Goal: Task Accomplishment & Management: Complete application form

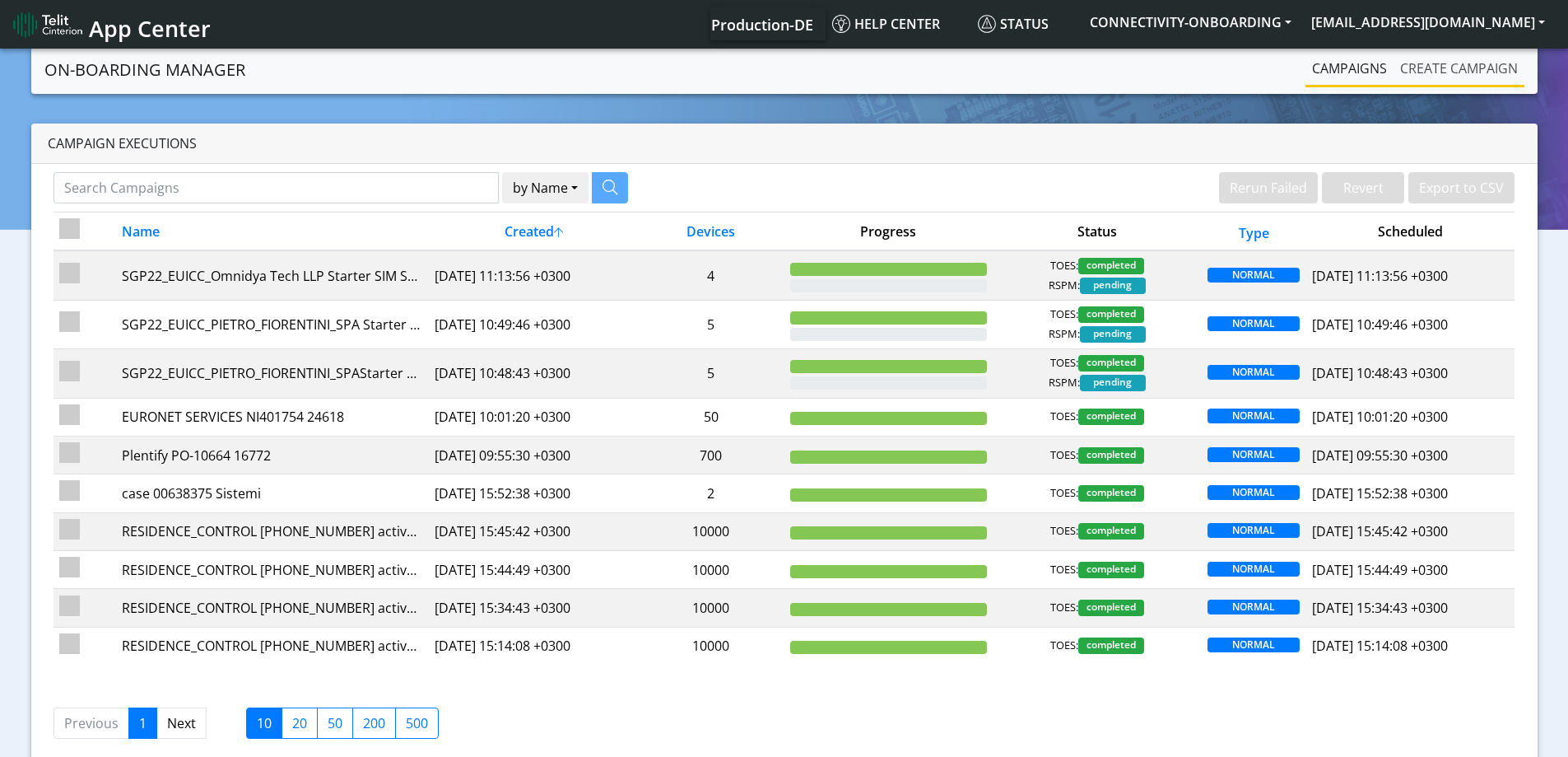
click at [1481, 76] on link "Create campaign" at bounding box center [1459, 68] width 130 height 33
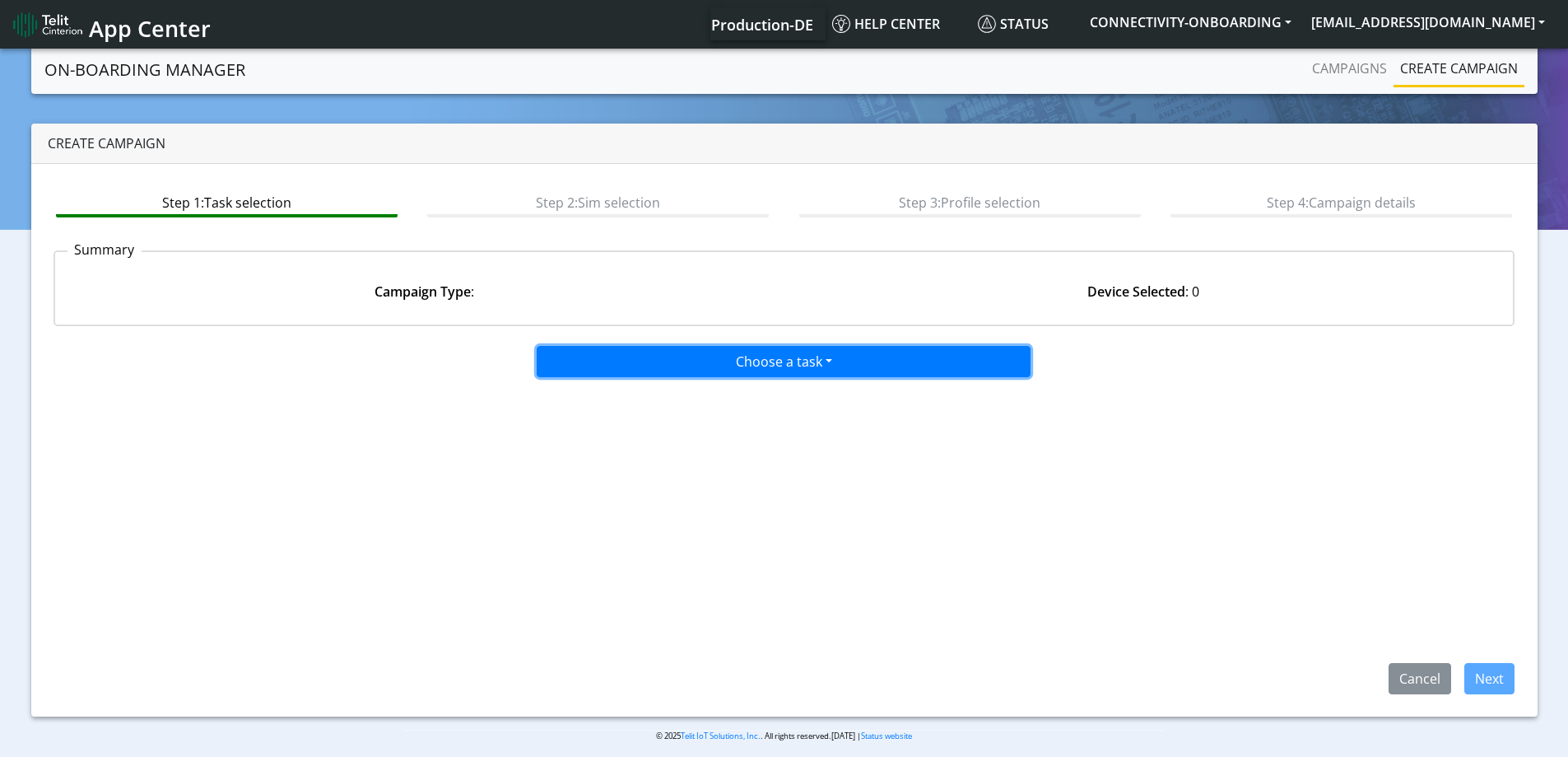
drag, startPoint x: 715, startPoint y: 376, endPoint x: 723, endPoint y: 355, distance: 22.5
click at [715, 375] on button "Choose a task" at bounding box center [784, 361] width 494 height 31
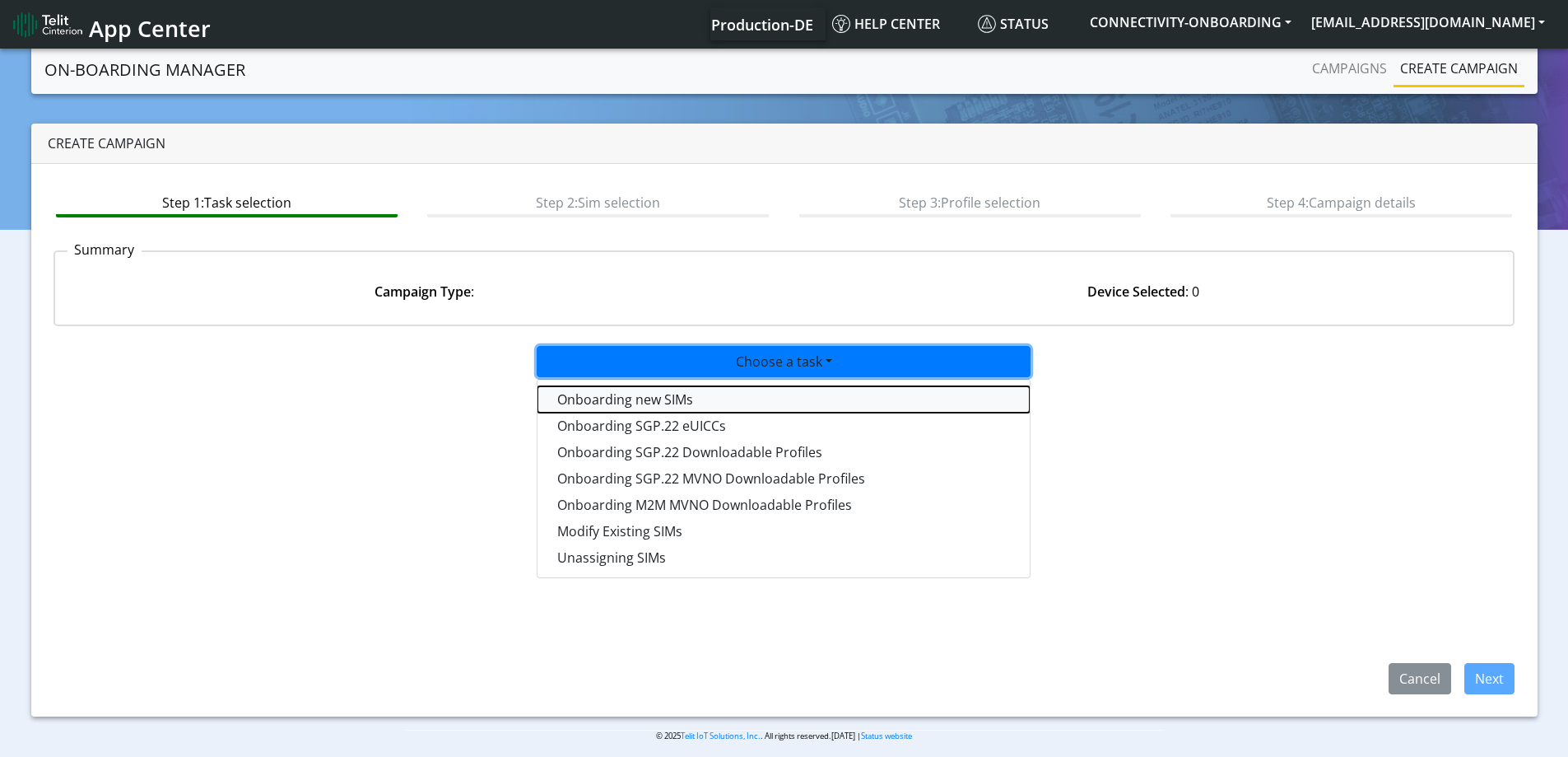
click at [684, 395] on tasktoes-dropdown "Onboarding new SIMs" at bounding box center [784, 399] width 492 height 26
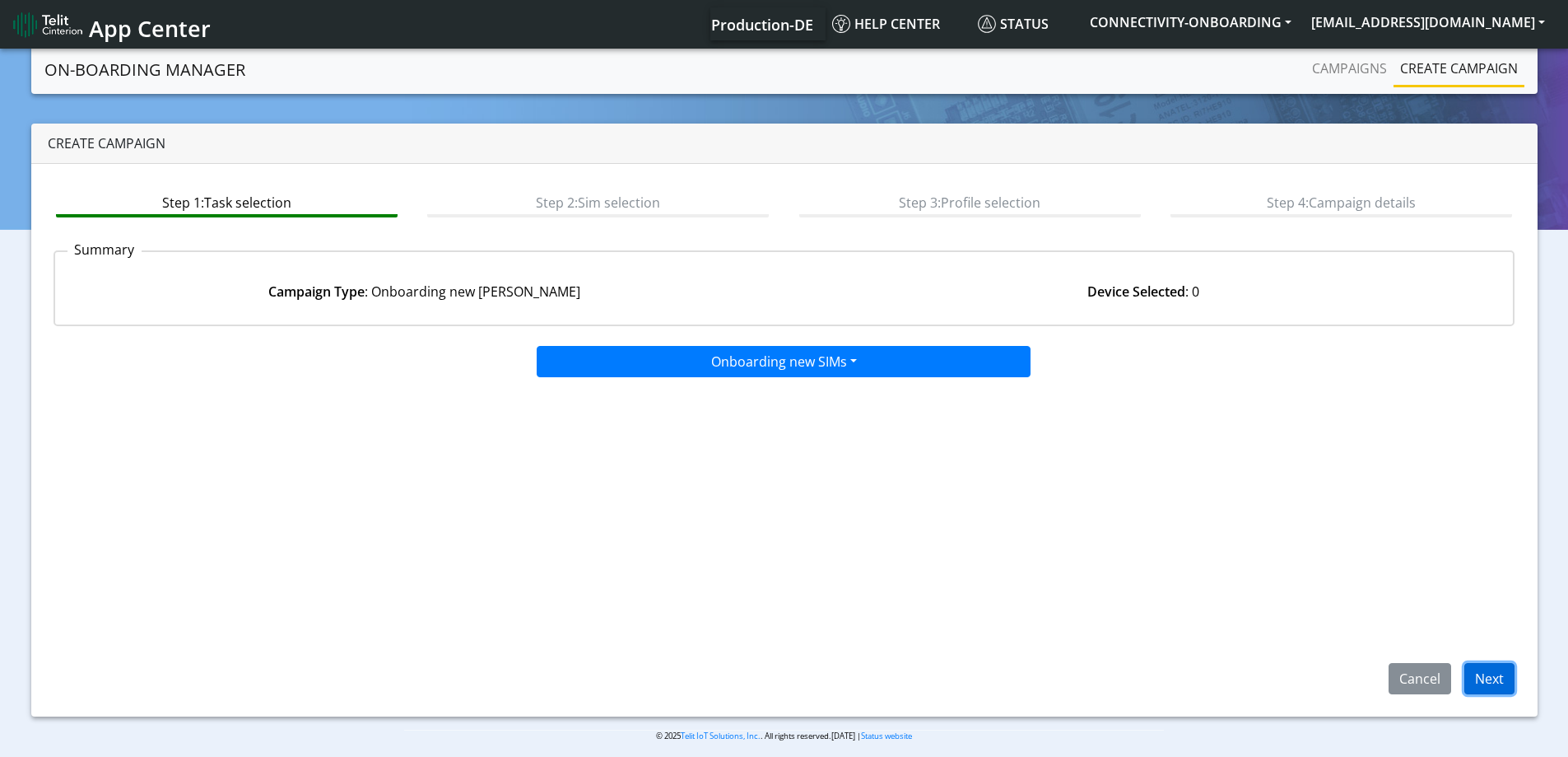
click at [1484, 666] on button "Next" at bounding box center [1490, 678] width 50 height 31
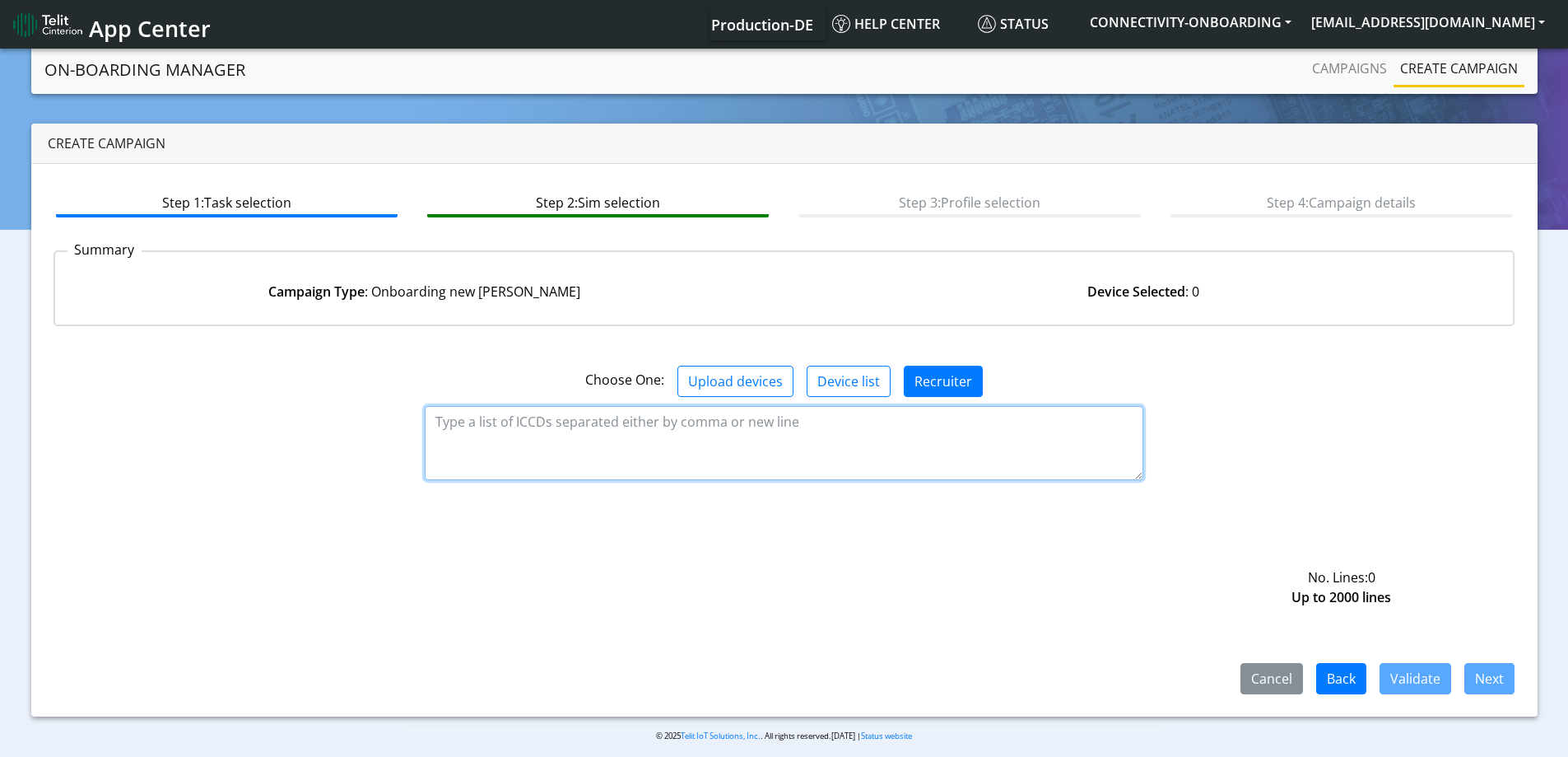
click at [596, 434] on textarea at bounding box center [784, 443] width 719 height 74
paste textarea "89358151000022511607 89358151000022511615 89358151000022511623 8935815100002251…"
type textarea "89358151000022511607 89358151000022511615 89358151000022511623 8935815100002251…"
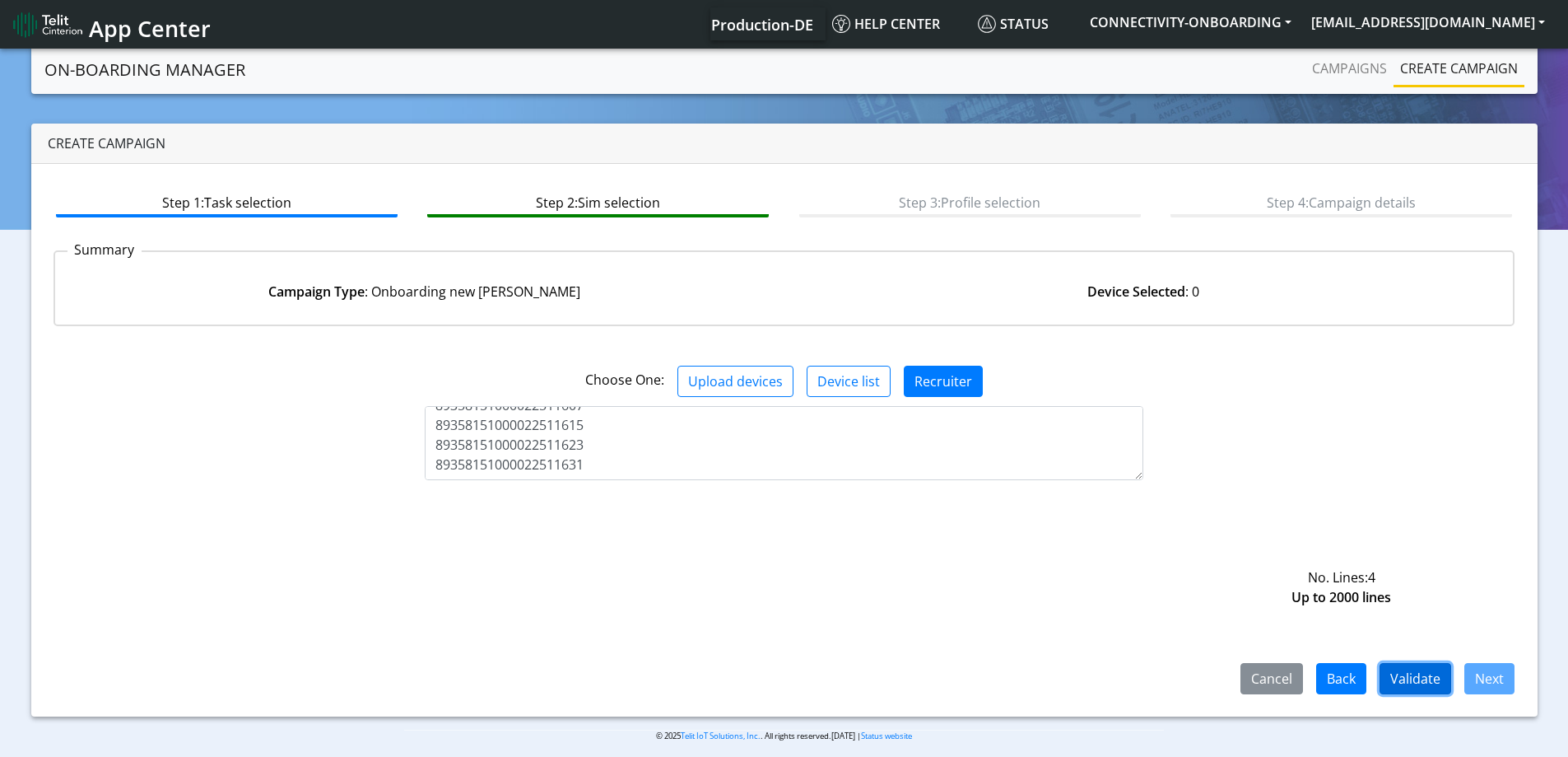
click at [1420, 671] on button "Validate" at bounding box center [1415, 678] width 72 height 31
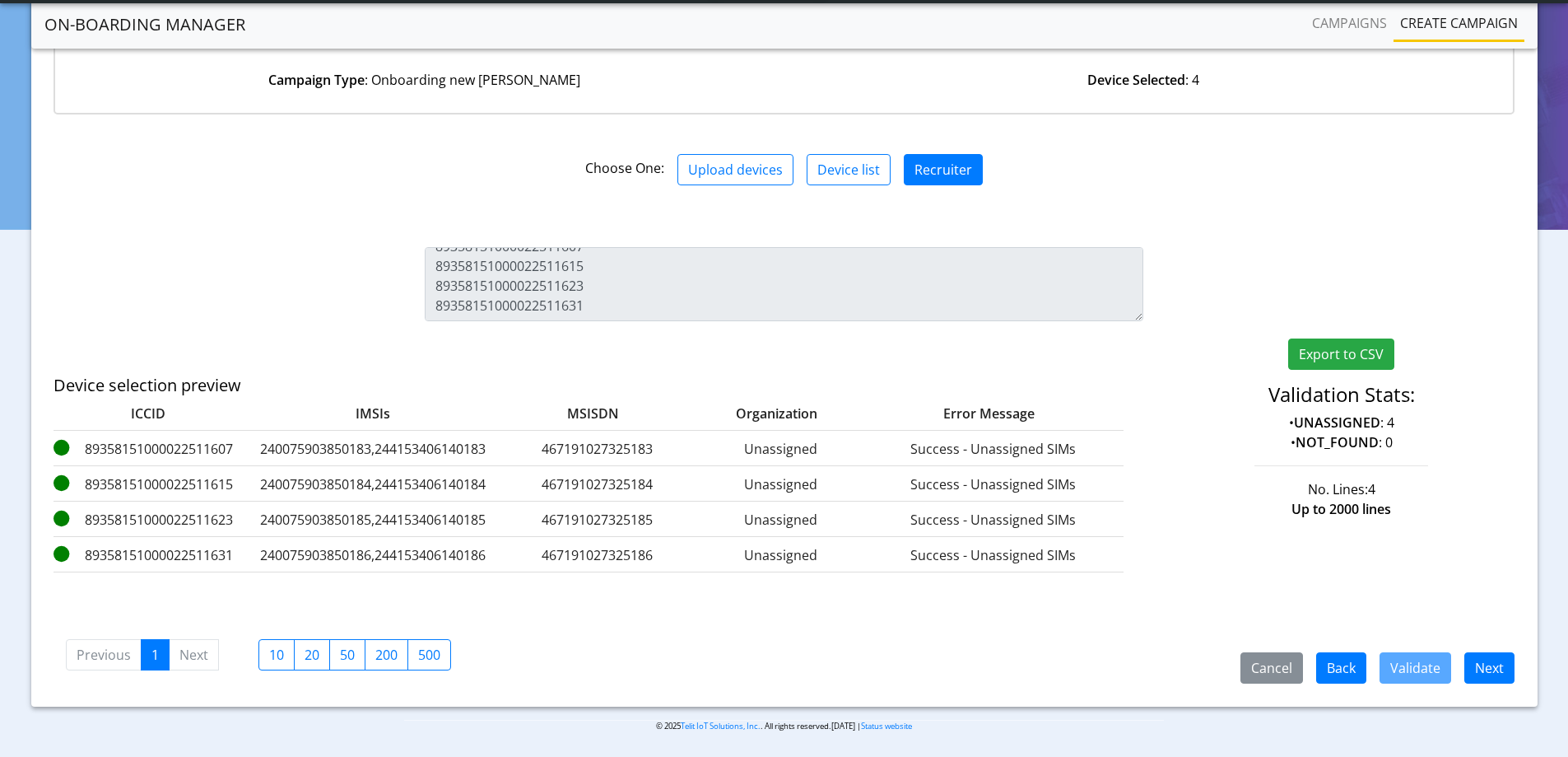
scroll to position [168, 0]
click at [1505, 664] on button "Next" at bounding box center [1490, 667] width 50 height 31
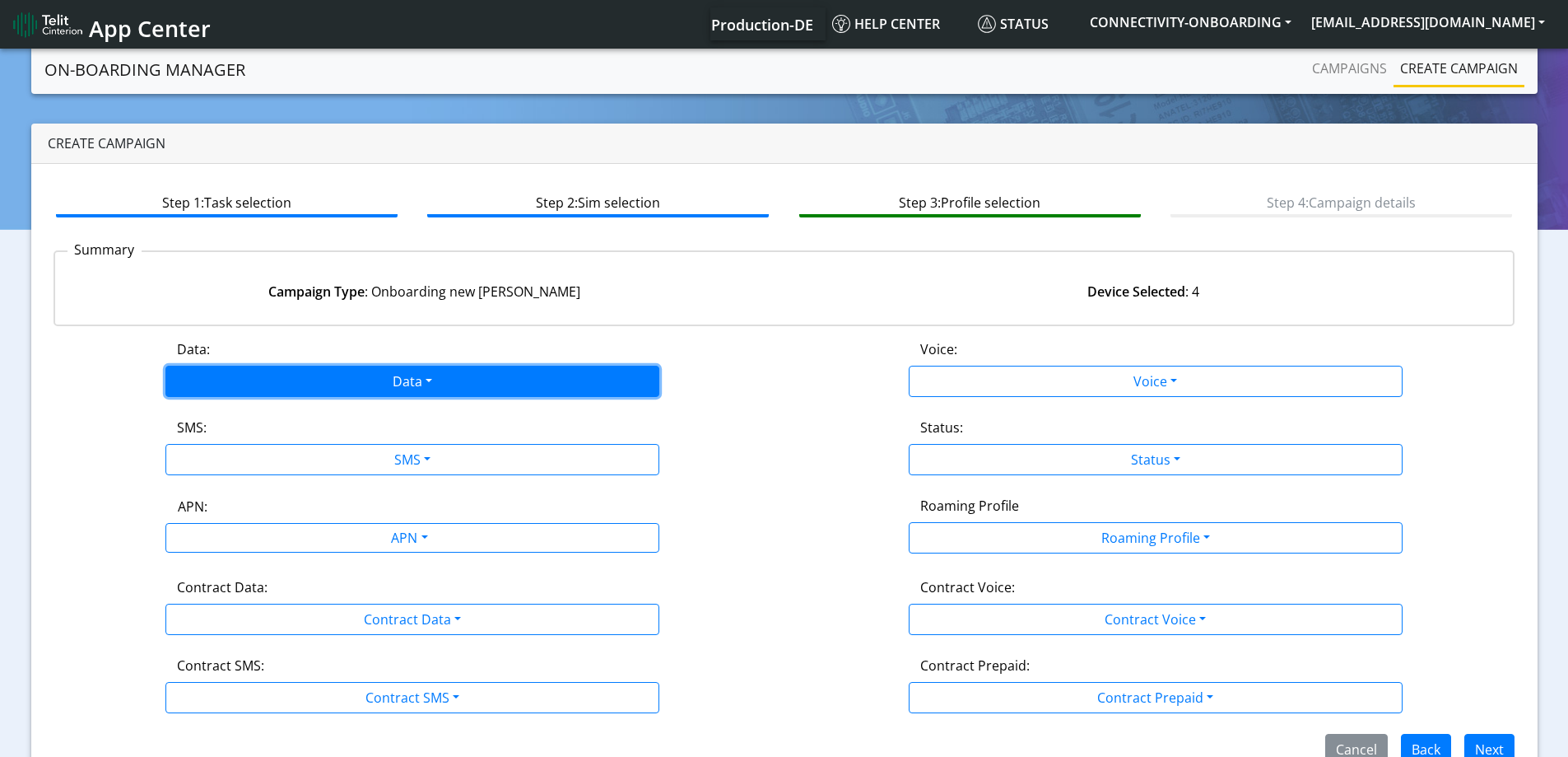
click at [354, 392] on button "Data" at bounding box center [412, 381] width 494 height 31
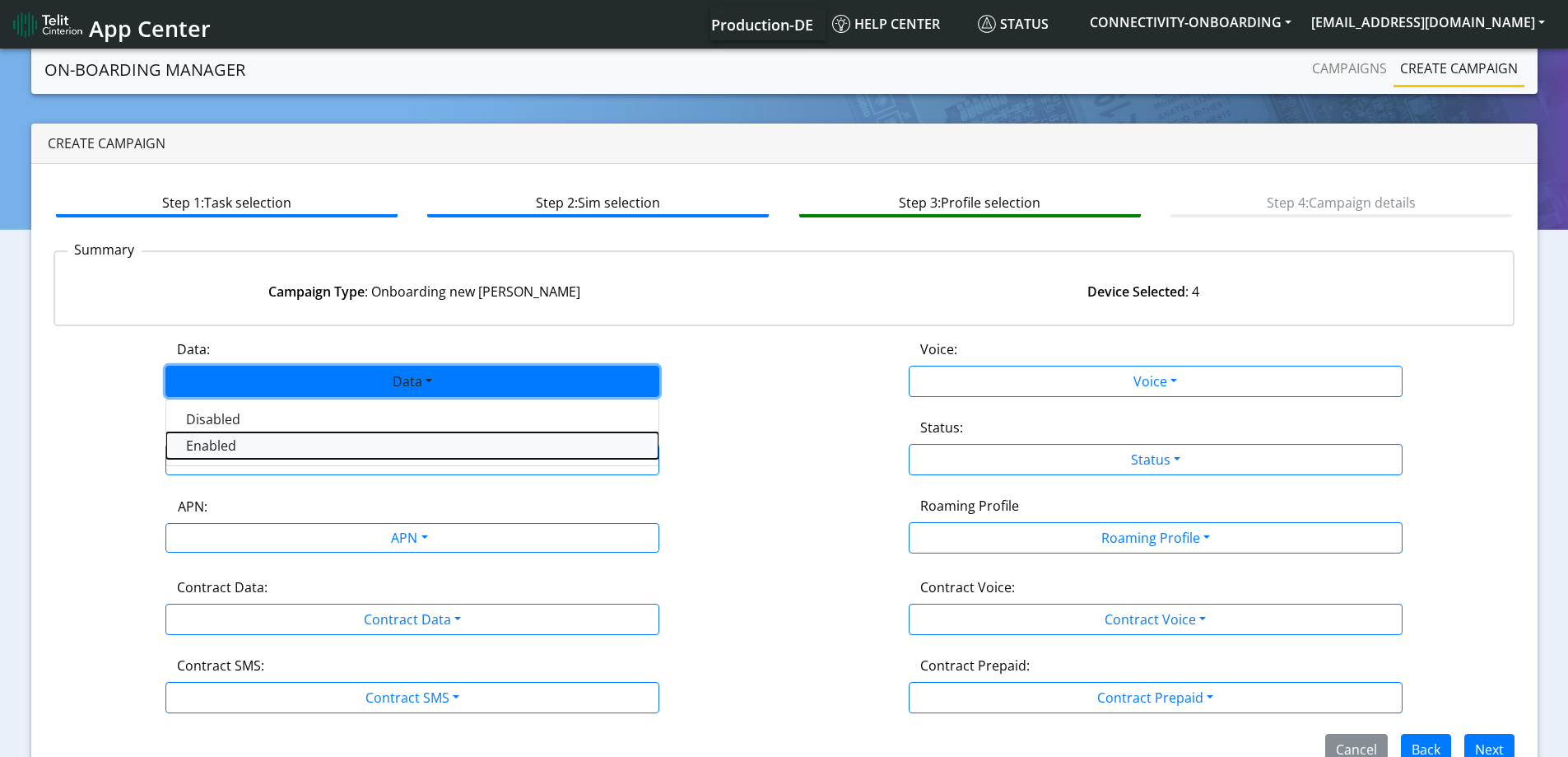
click at [255, 454] on button "Enabled" at bounding box center [412, 445] width 492 height 26
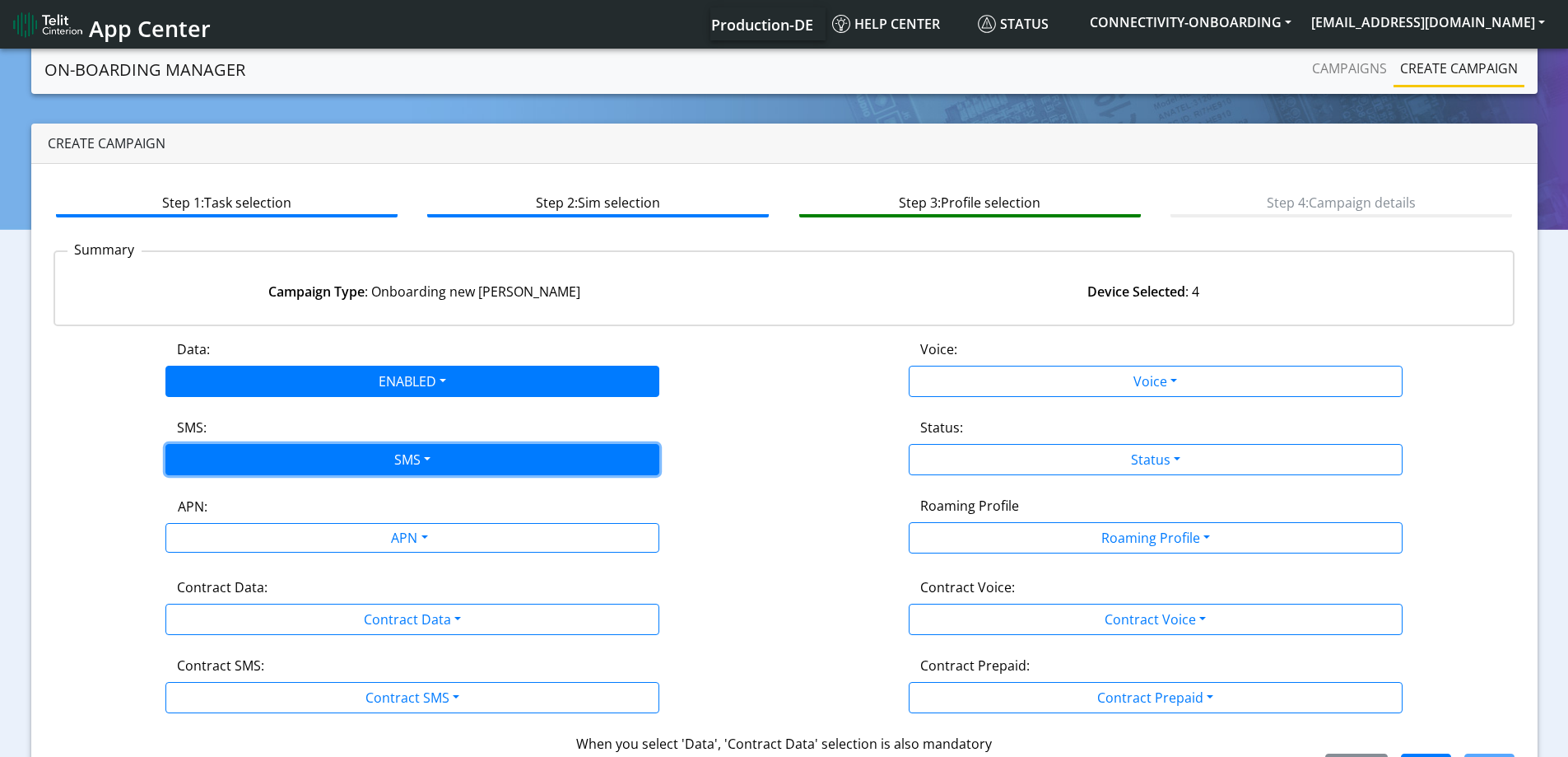
click at [252, 462] on button "SMS" at bounding box center [412, 459] width 494 height 31
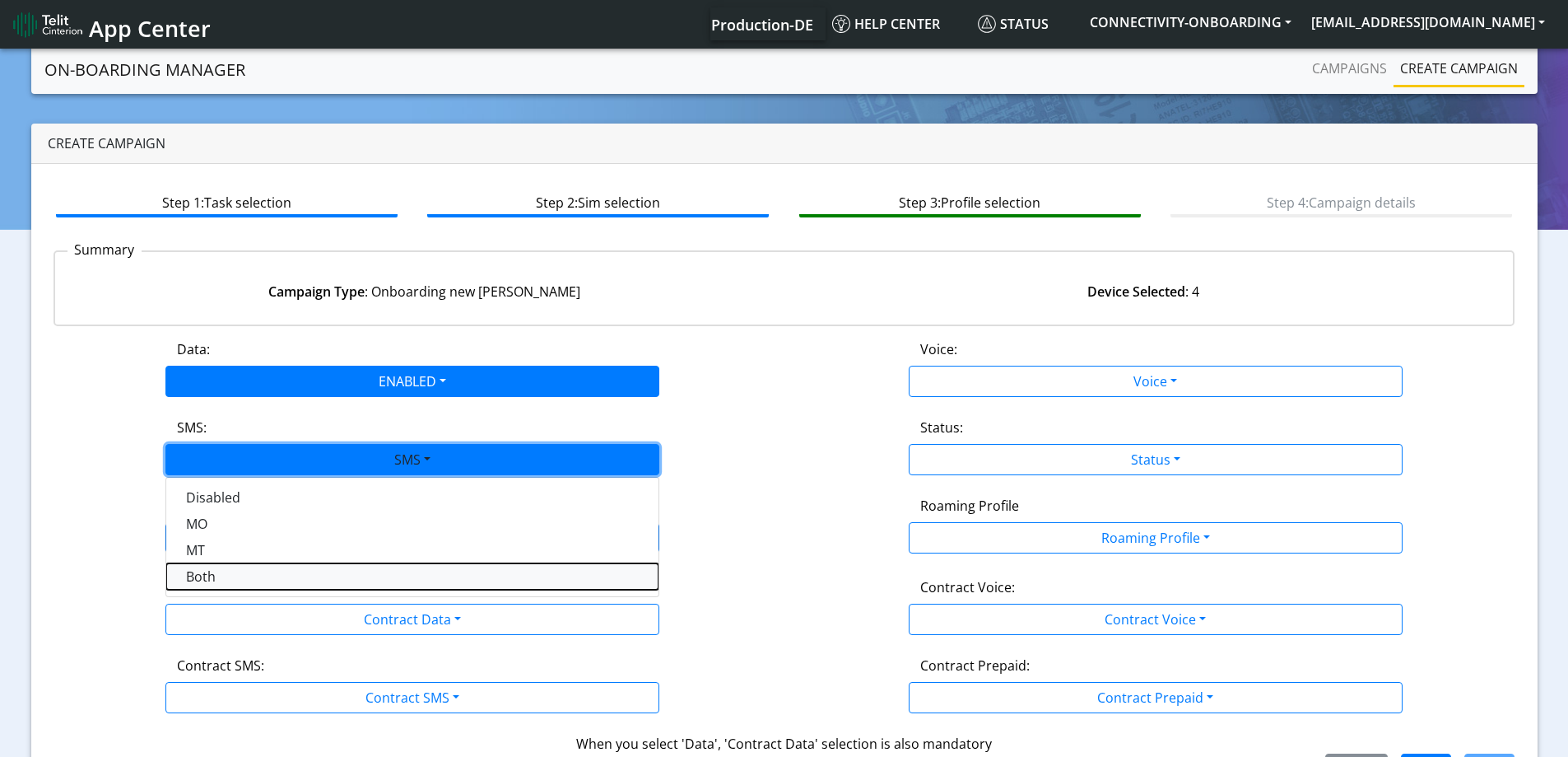
click at [204, 573] on button "Both" at bounding box center [412, 576] width 492 height 26
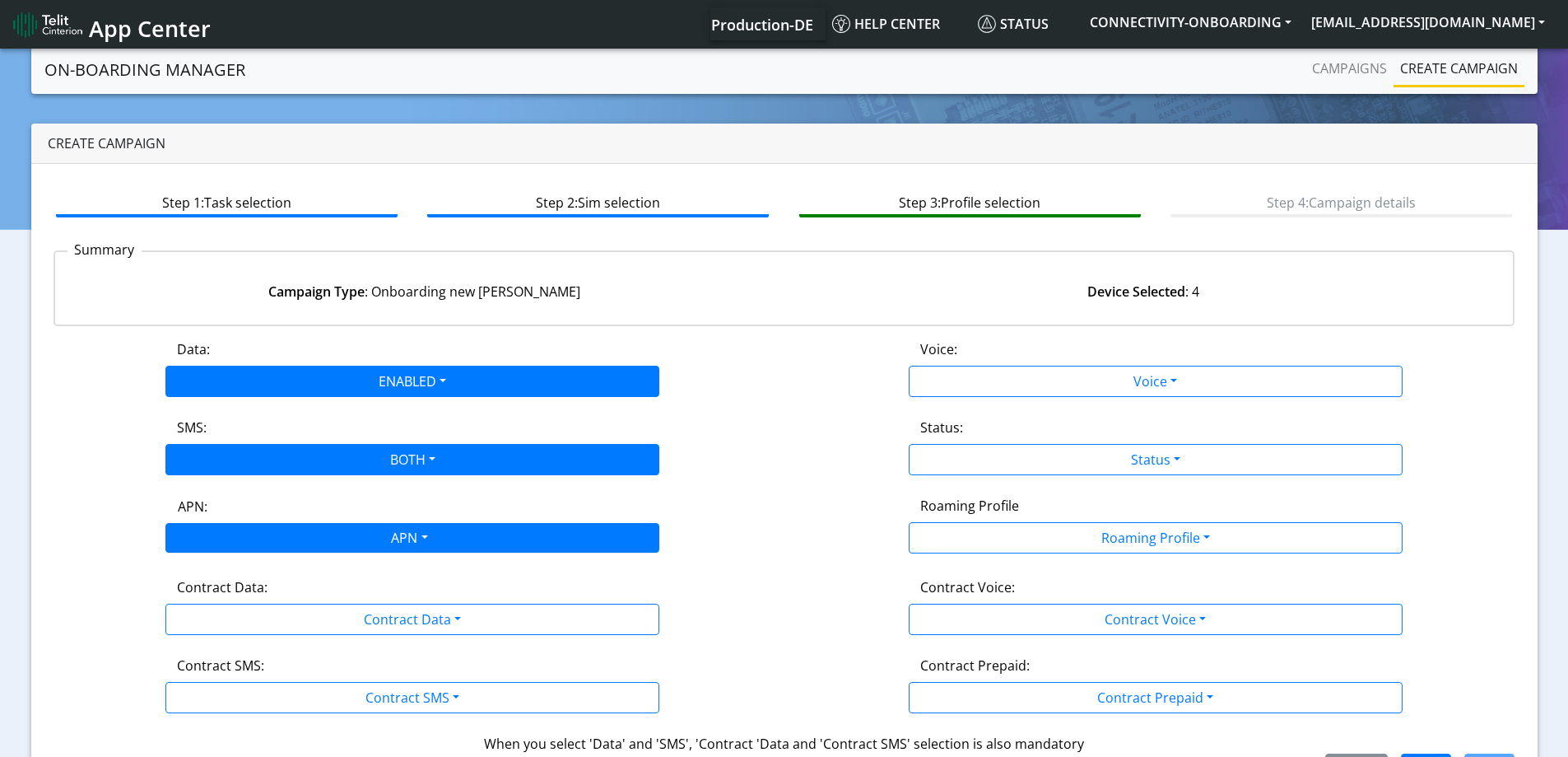
click at [231, 539] on div "APN" at bounding box center [408, 540] width 522 height 32
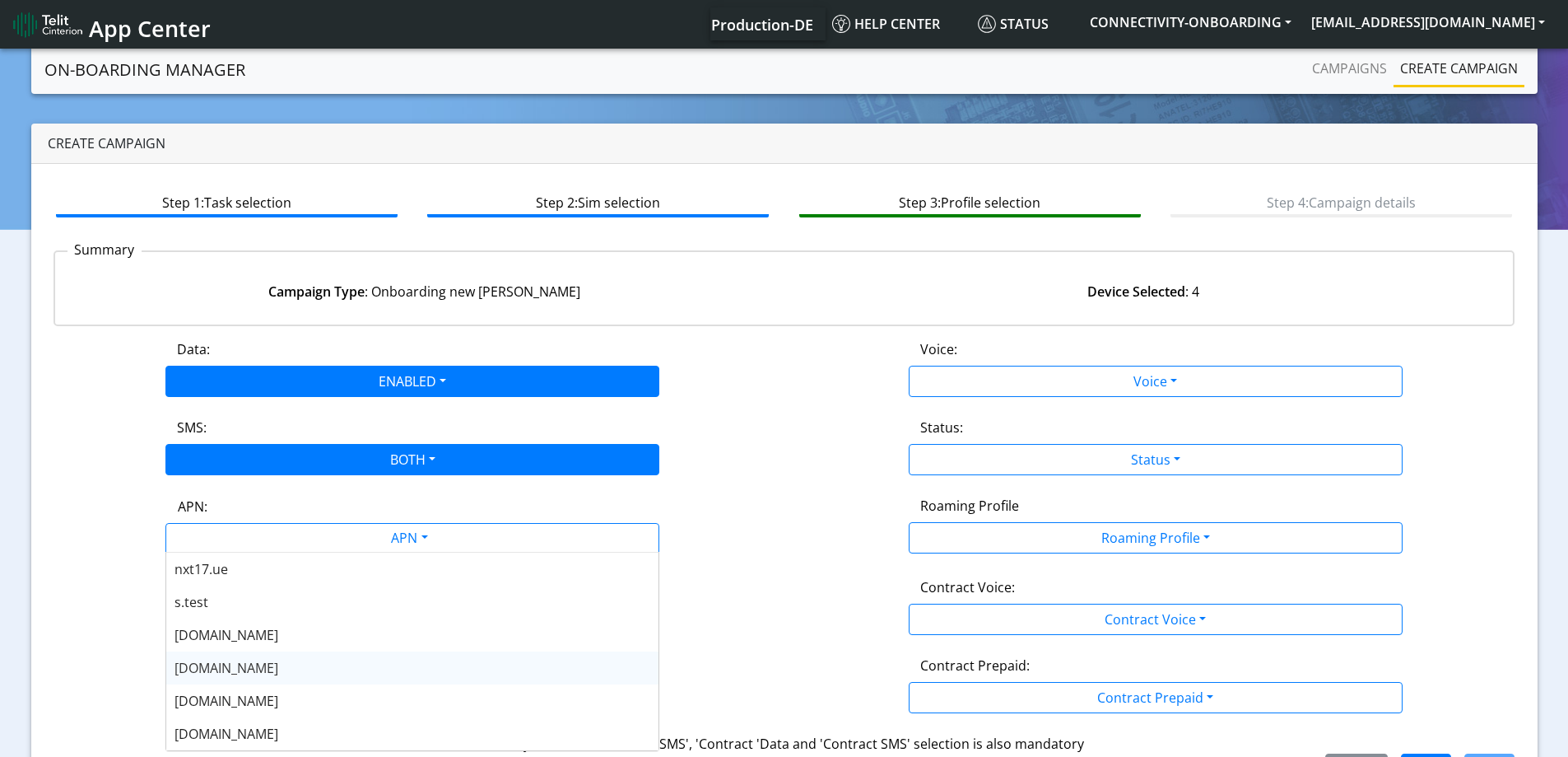
click at [227, 669] on span "[DOMAIN_NAME]" at bounding box center [226, 668] width 104 height 19
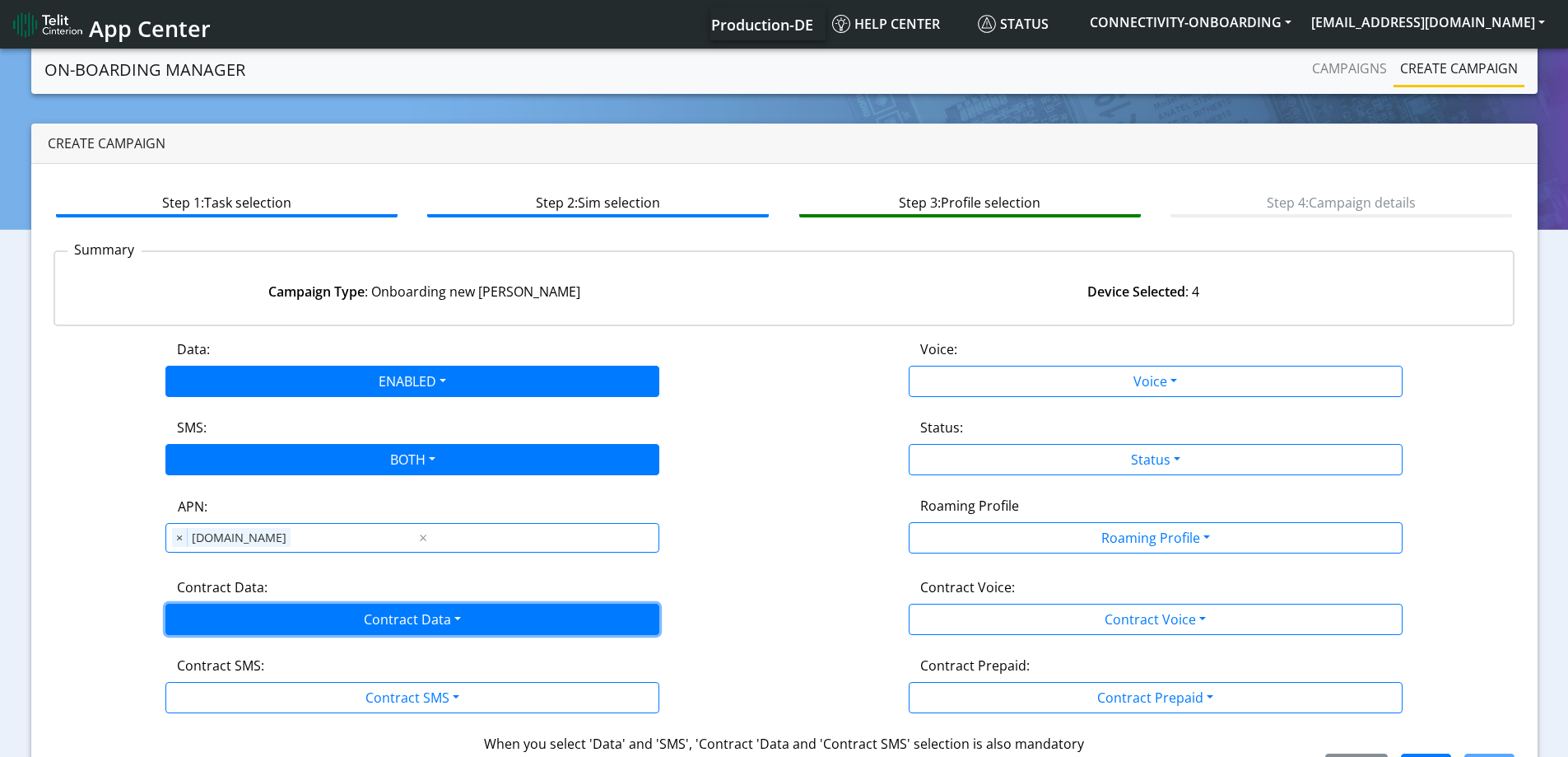
click at [232, 631] on button "Contract Data" at bounding box center [412, 619] width 494 height 31
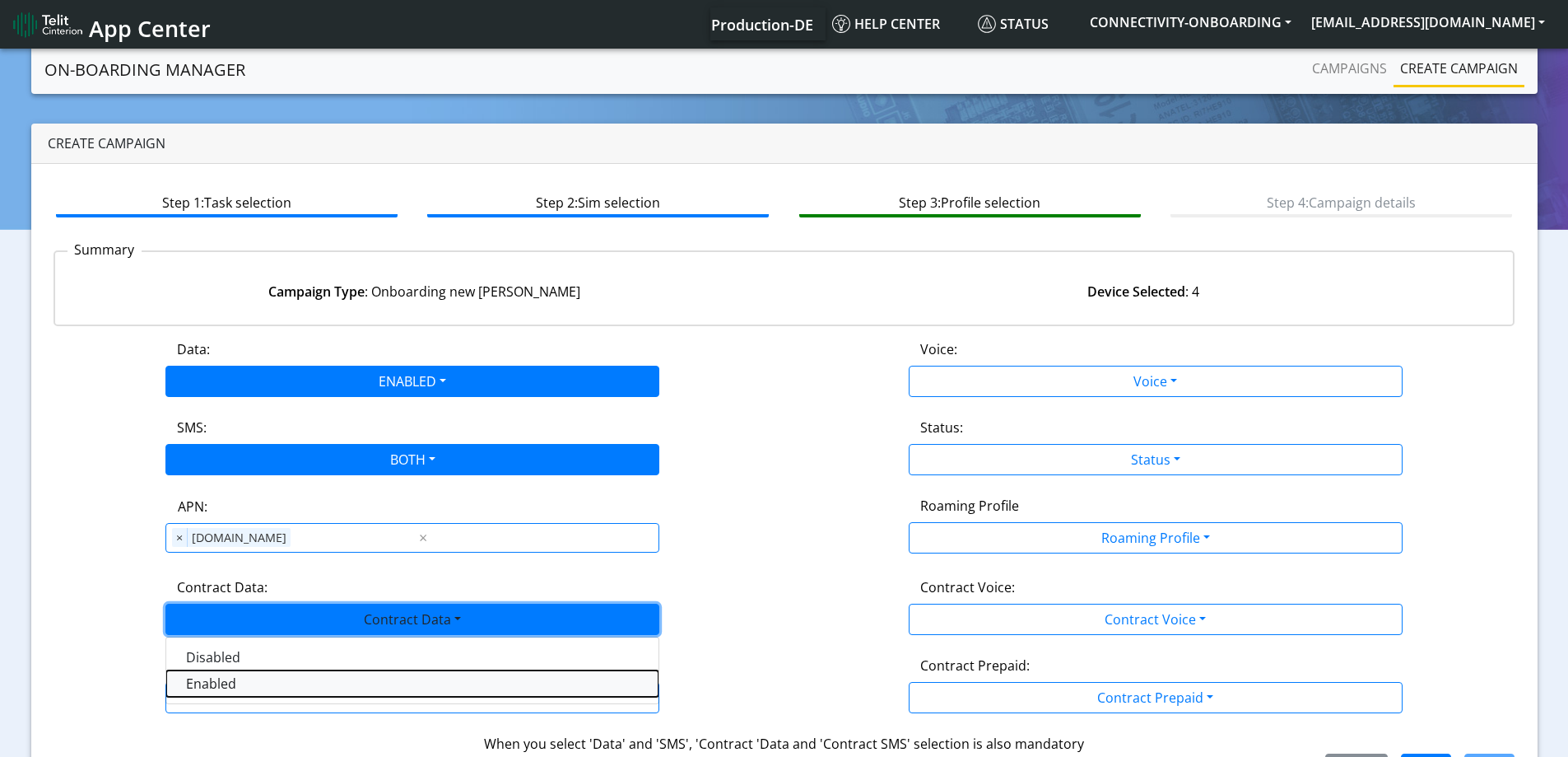
click at [215, 681] on Dataenabled-dropdown "Enabled" at bounding box center [412, 683] width 492 height 26
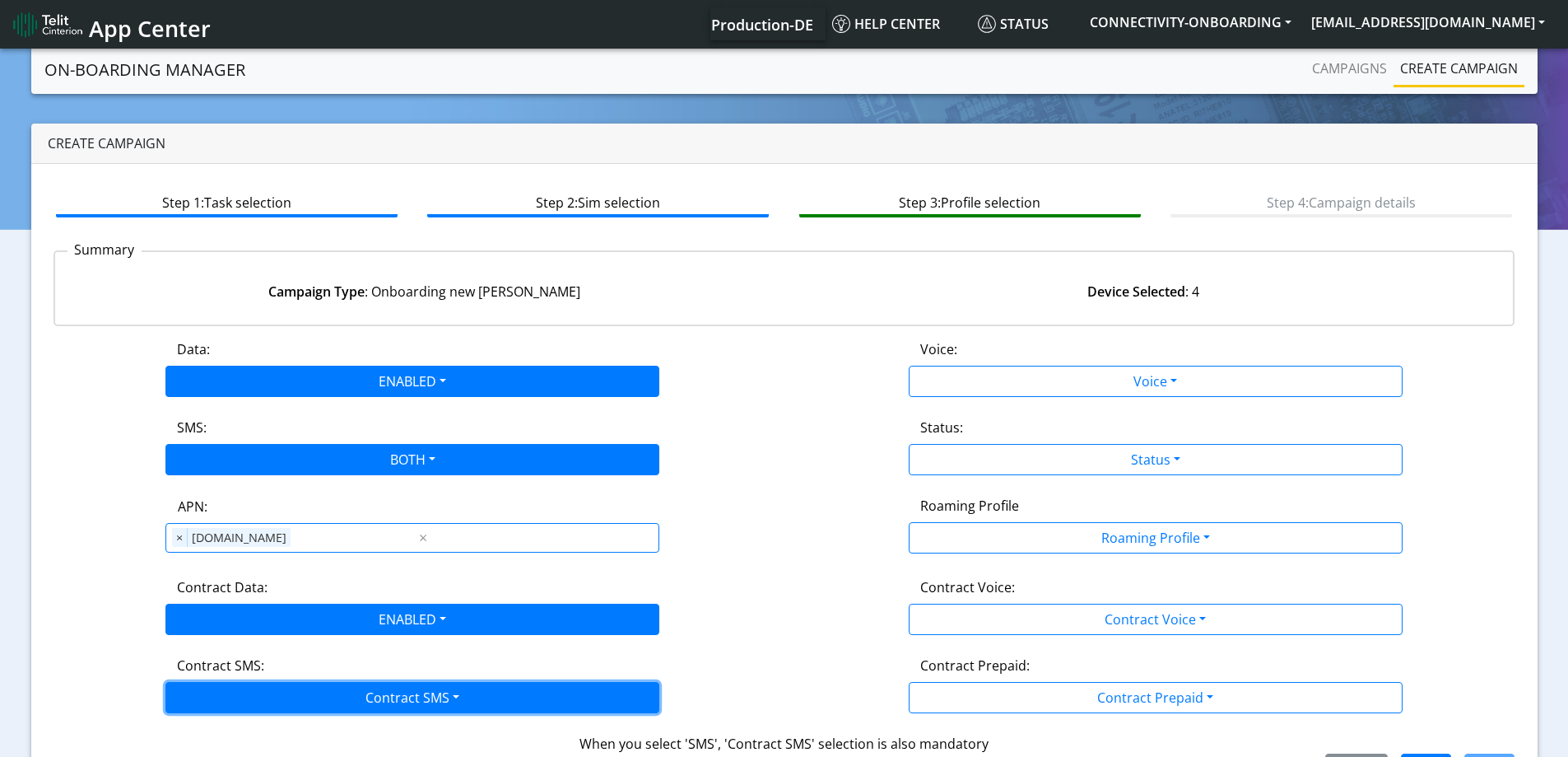
click at [217, 686] on button "Contract SMS" at bounding box center [412, 697] width 494 height 31
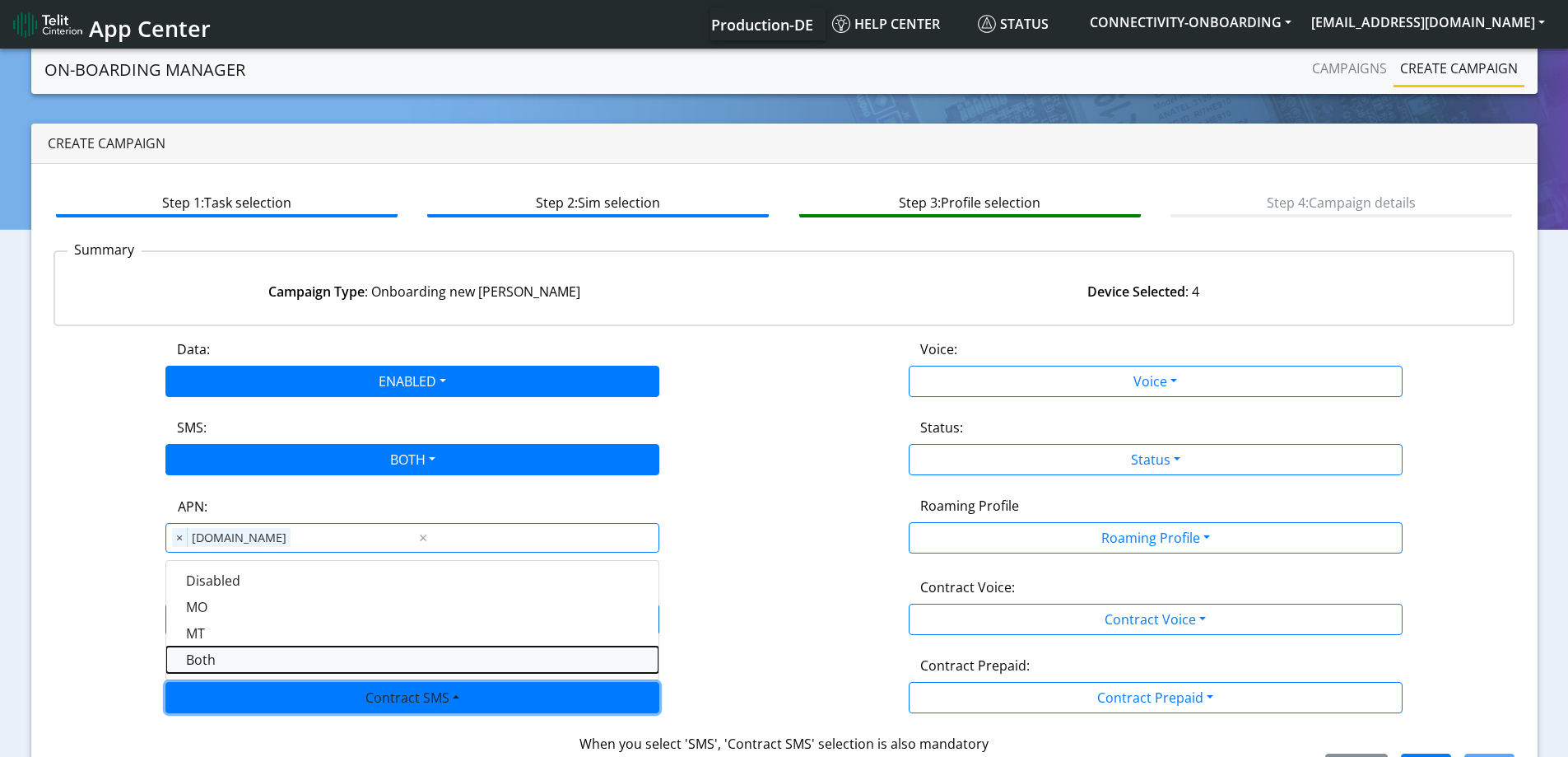
click at [216, 661] on SMSboth-dropdown "Both" at bounding box center [412, 659] width 492 height 26
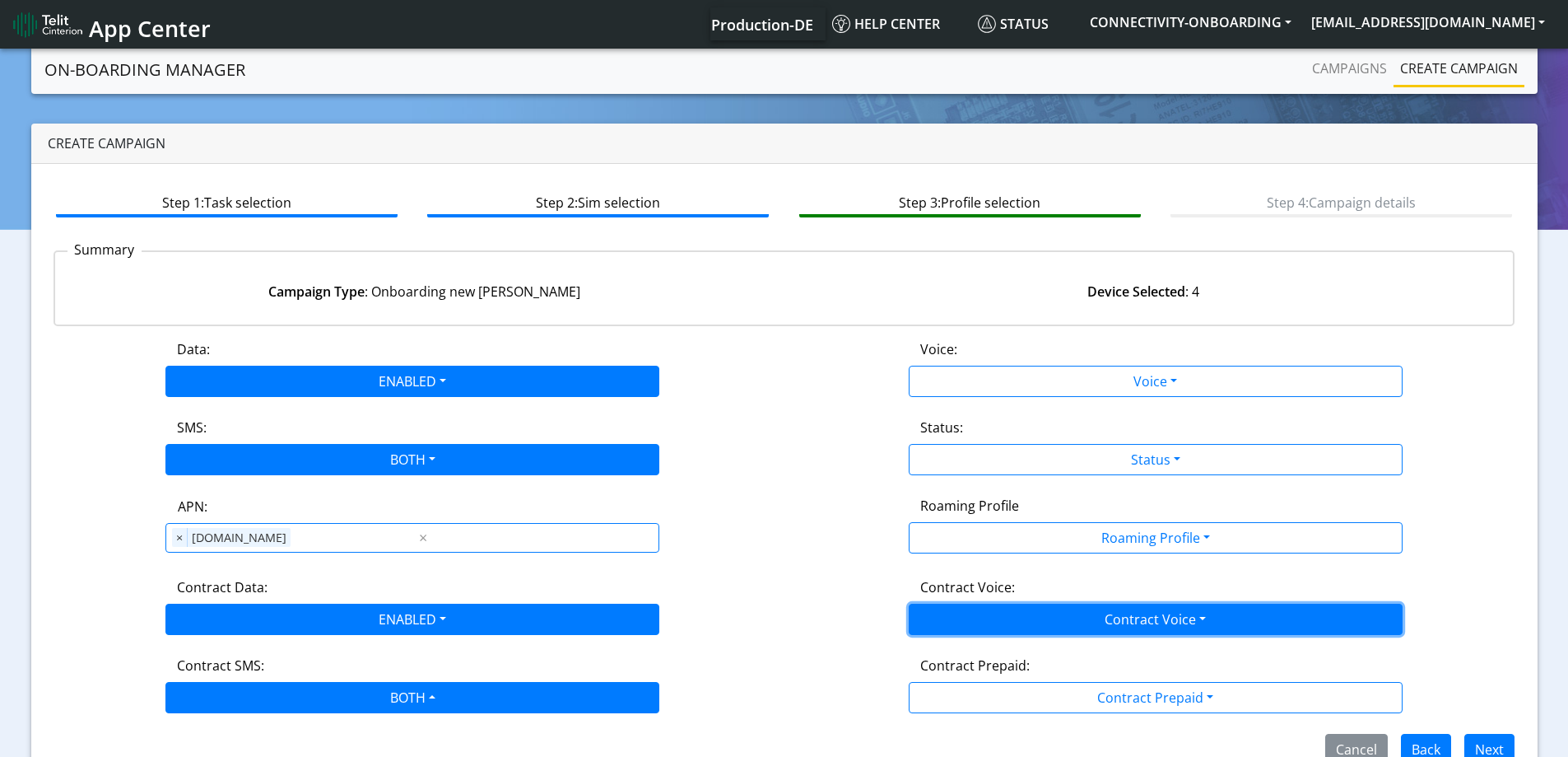
click at [981, 619] on button "Contract Voice" at bounding box center [1156, 619] width 494 height 31
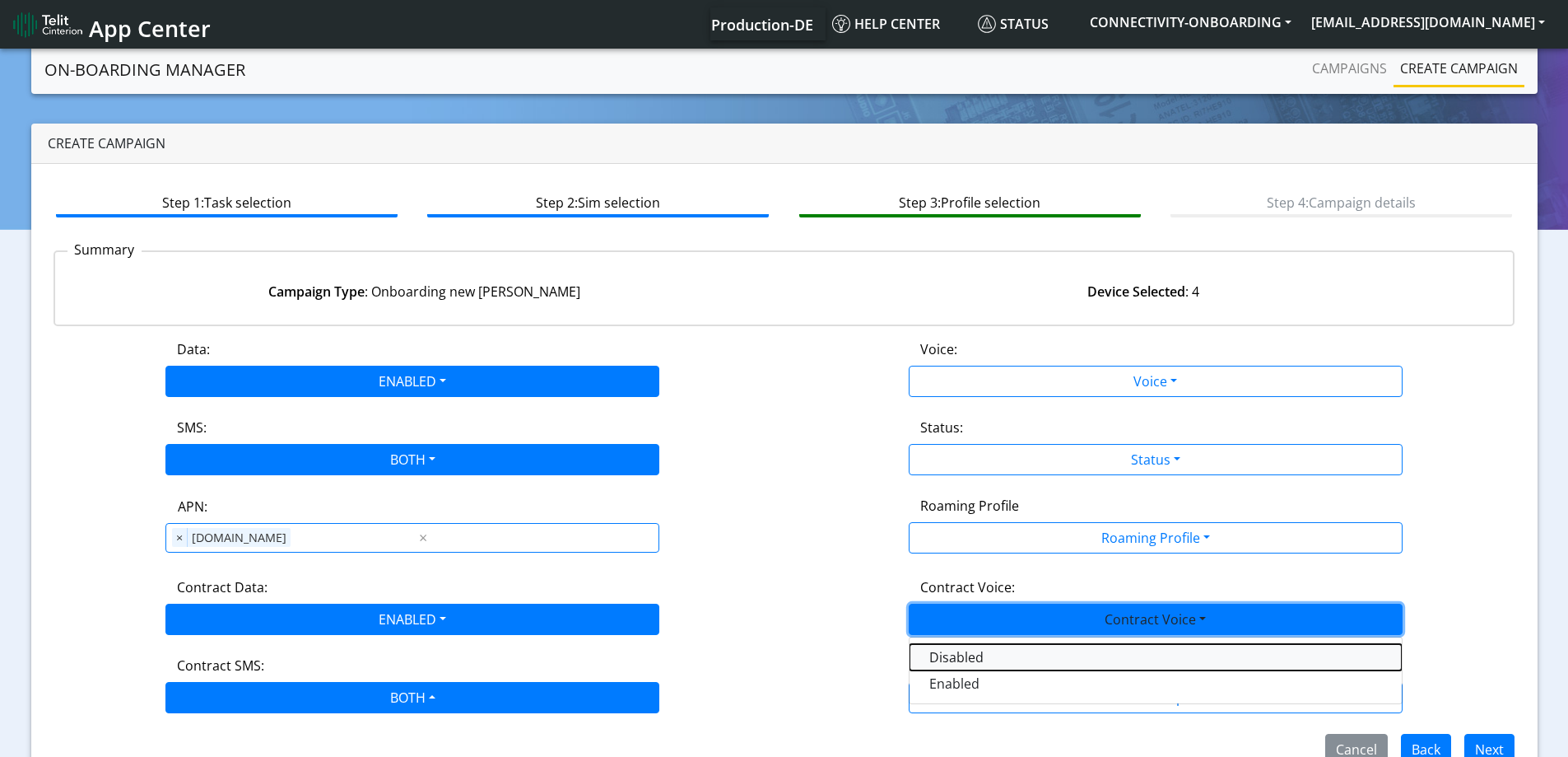
click at [942, 655] on Voicedisabled-dropdown "Disabled" at bounding box center [1156, 657] width 492 height 26
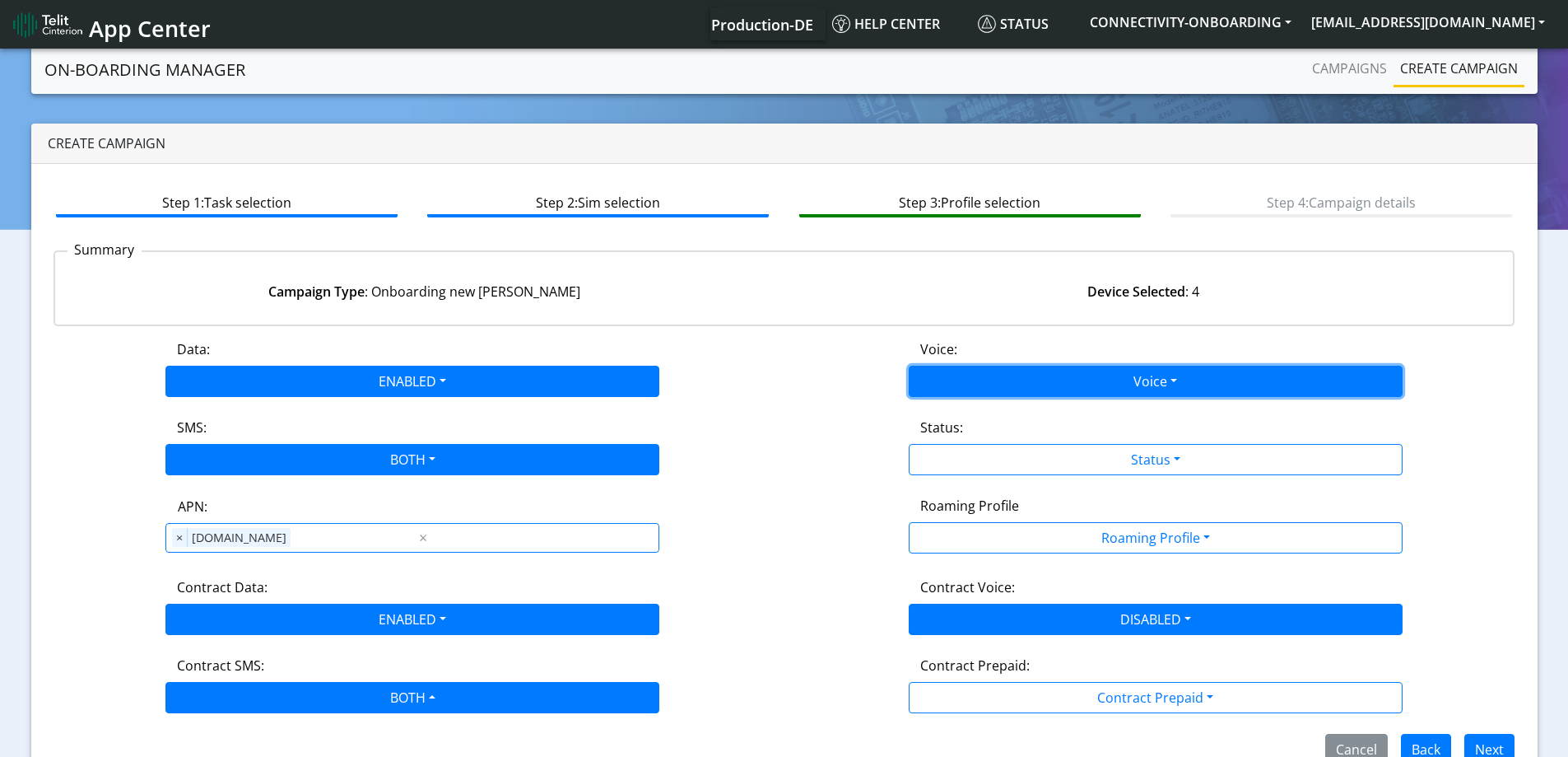
click at [959, 381] on button "Voice" at bounding box center [1156, 381] width 494 height 31
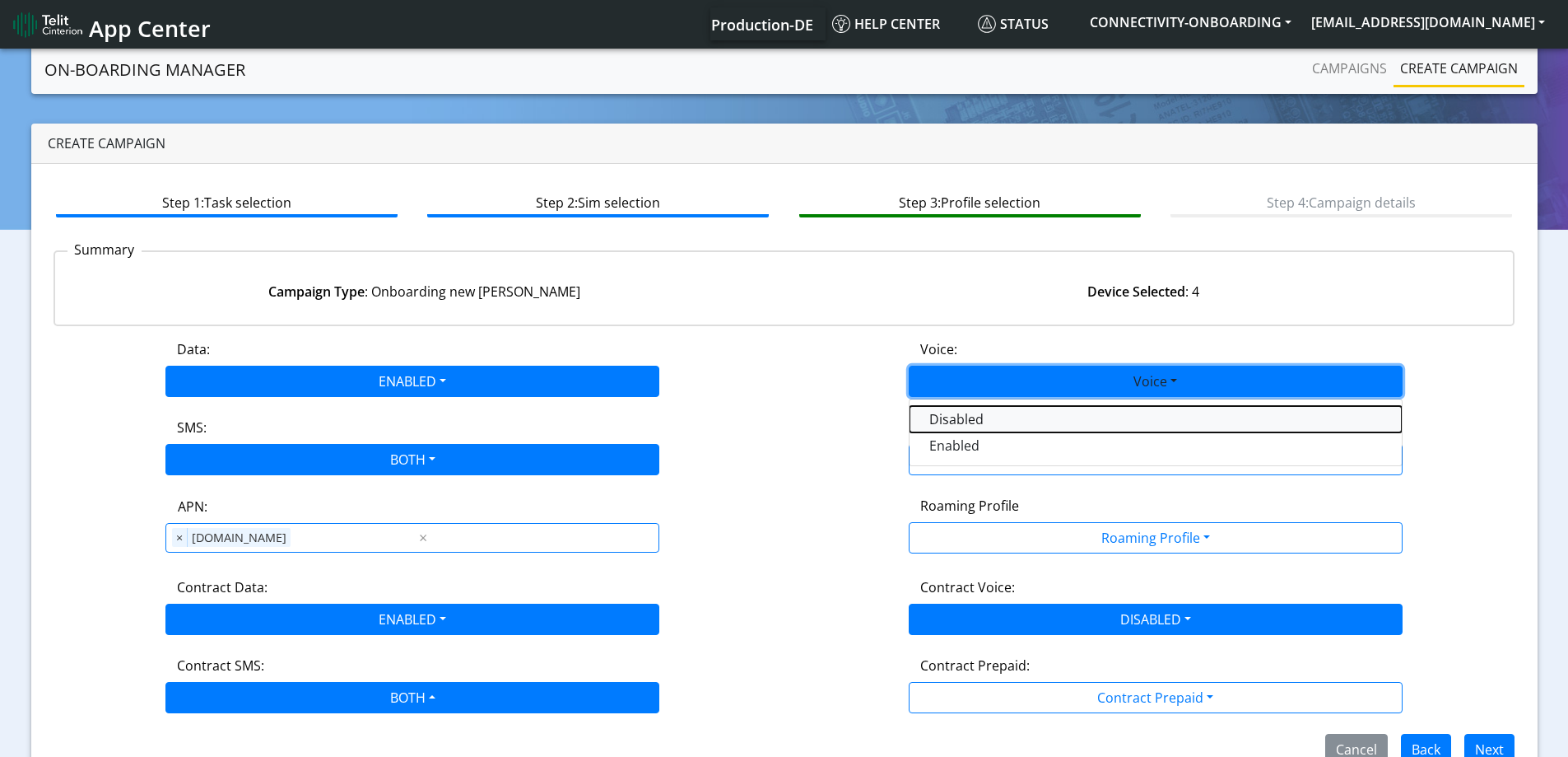
click at [957, 425] on button "Disabled" at bounding box center [1156, 418] width 492 height 26
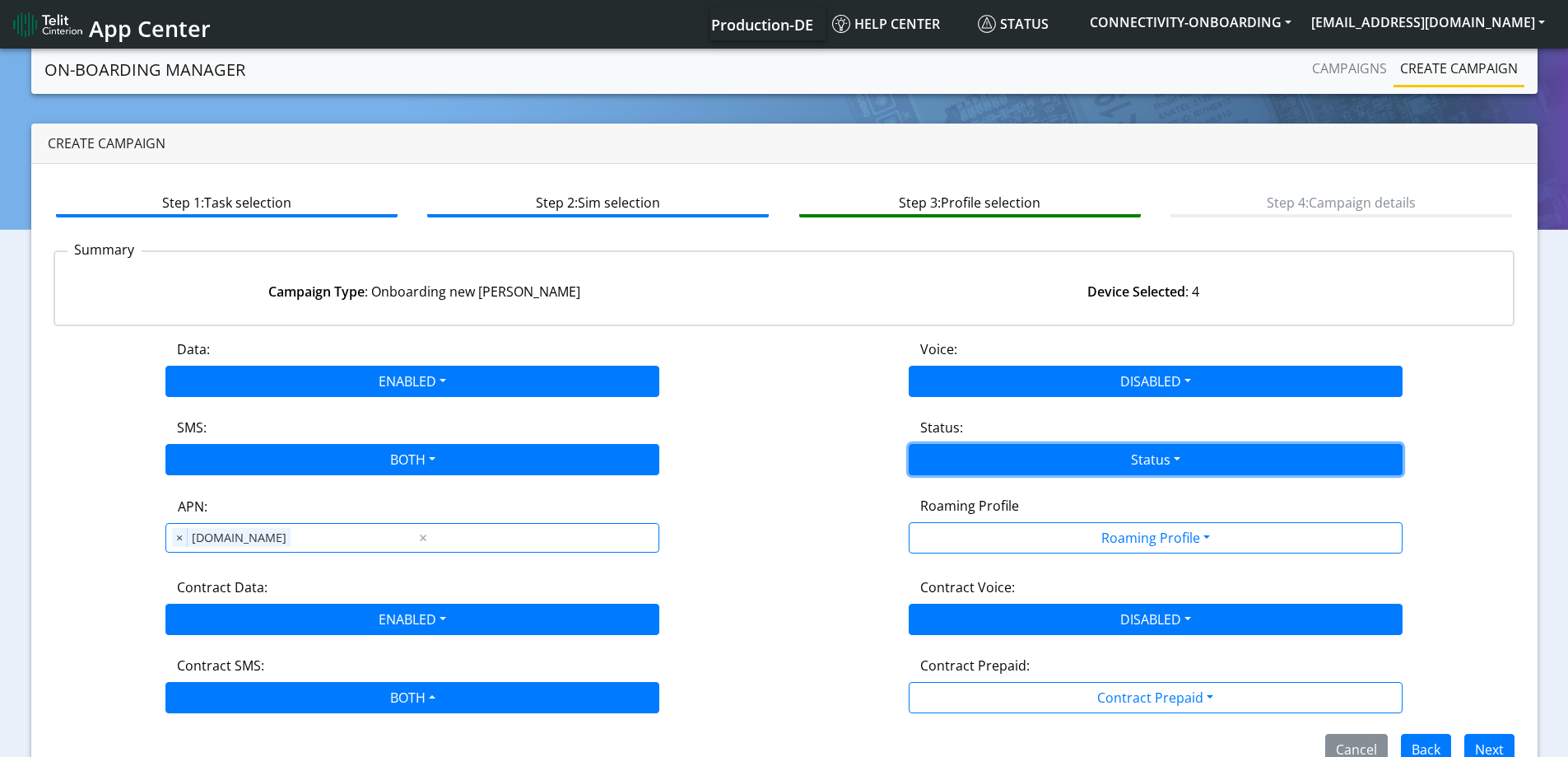
click at [957, 445] on button "Status" at bounding box center [1156, 459] width 494 height 31
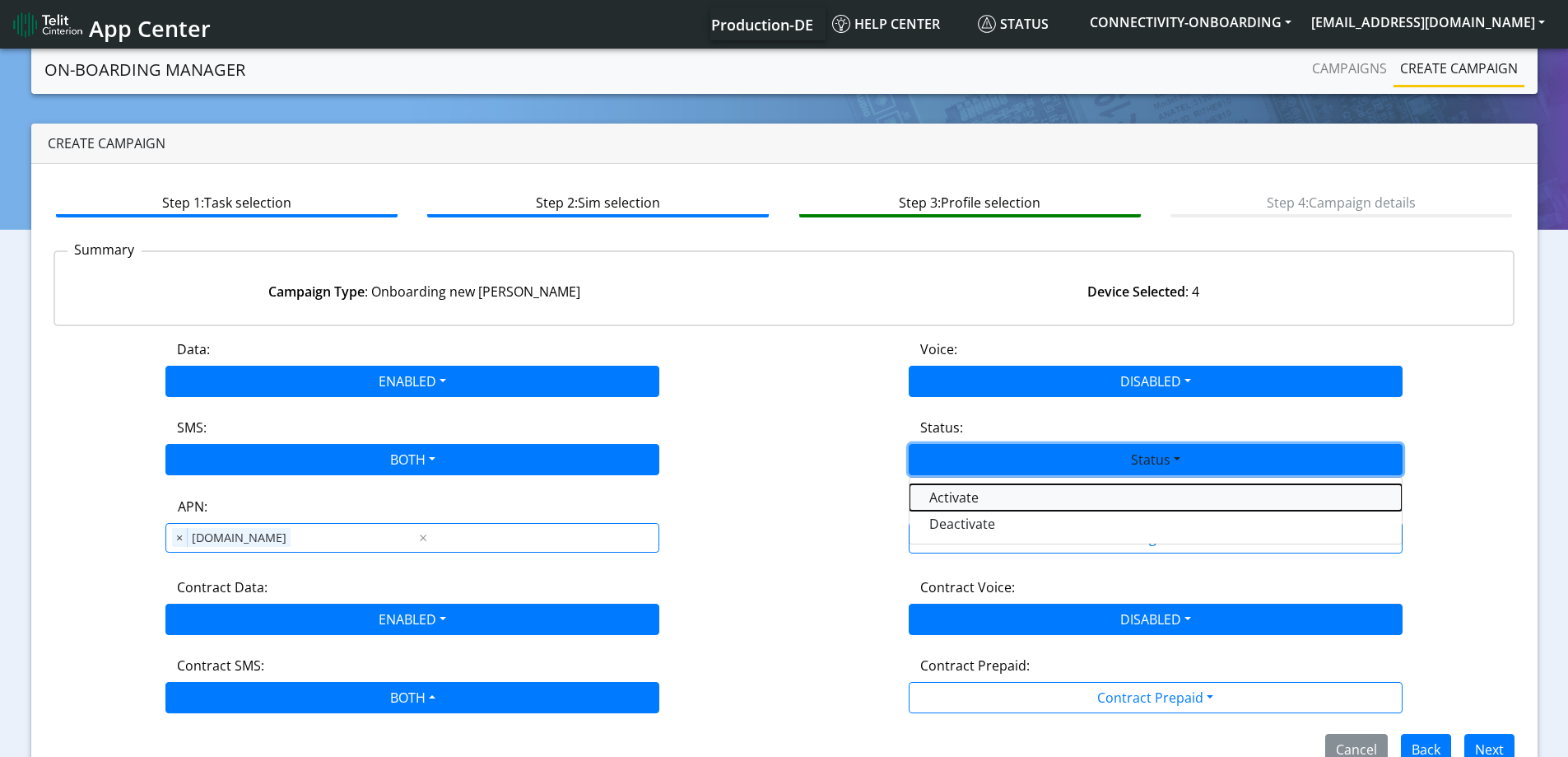
click at [955, 499] on button "Activate" at bounding box center [1156, 497] width 492 height 26
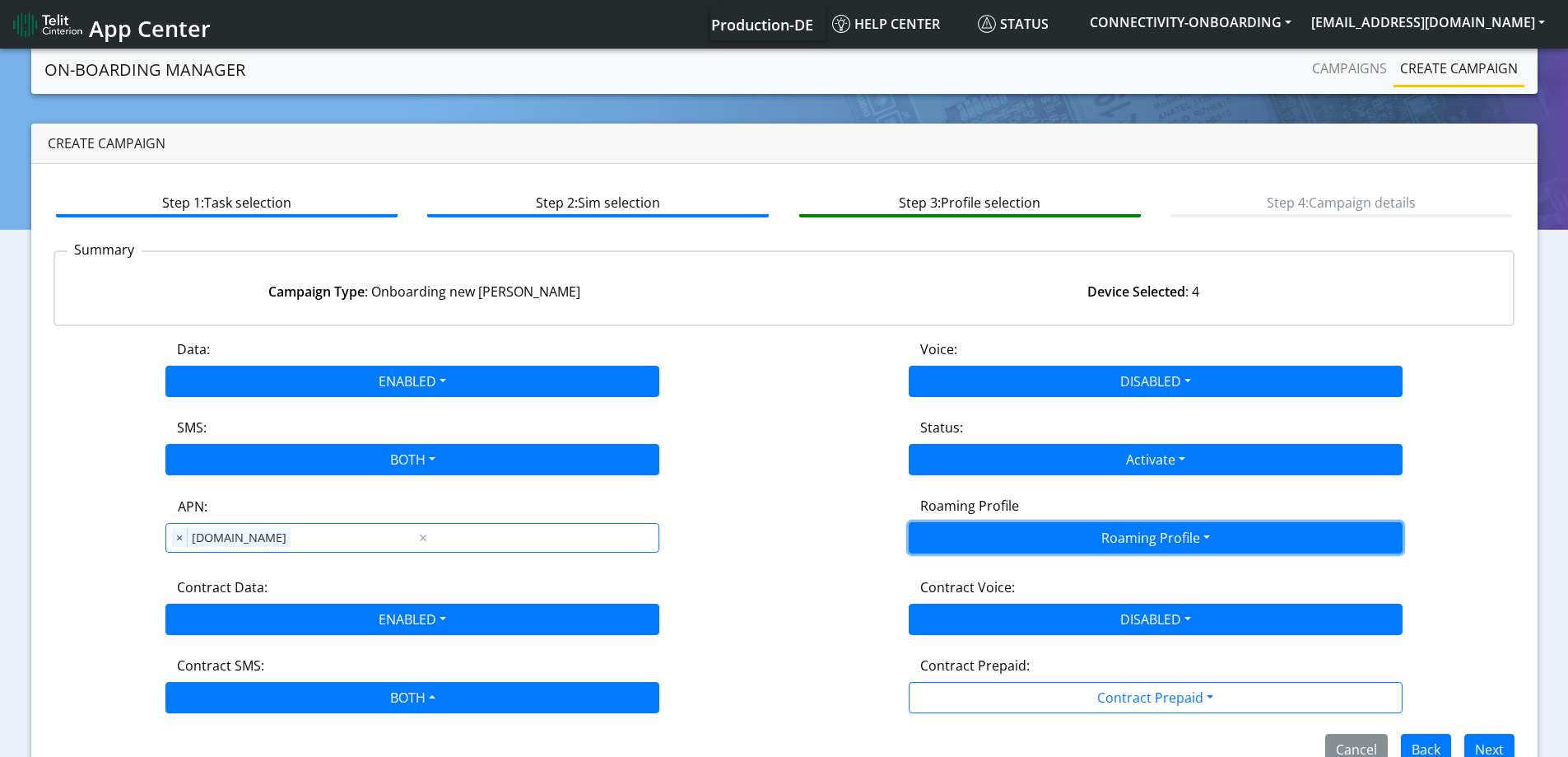
click at [980, 546] on button "Roaming Profile" at bounding box center [1156, 537] width 494 height 31
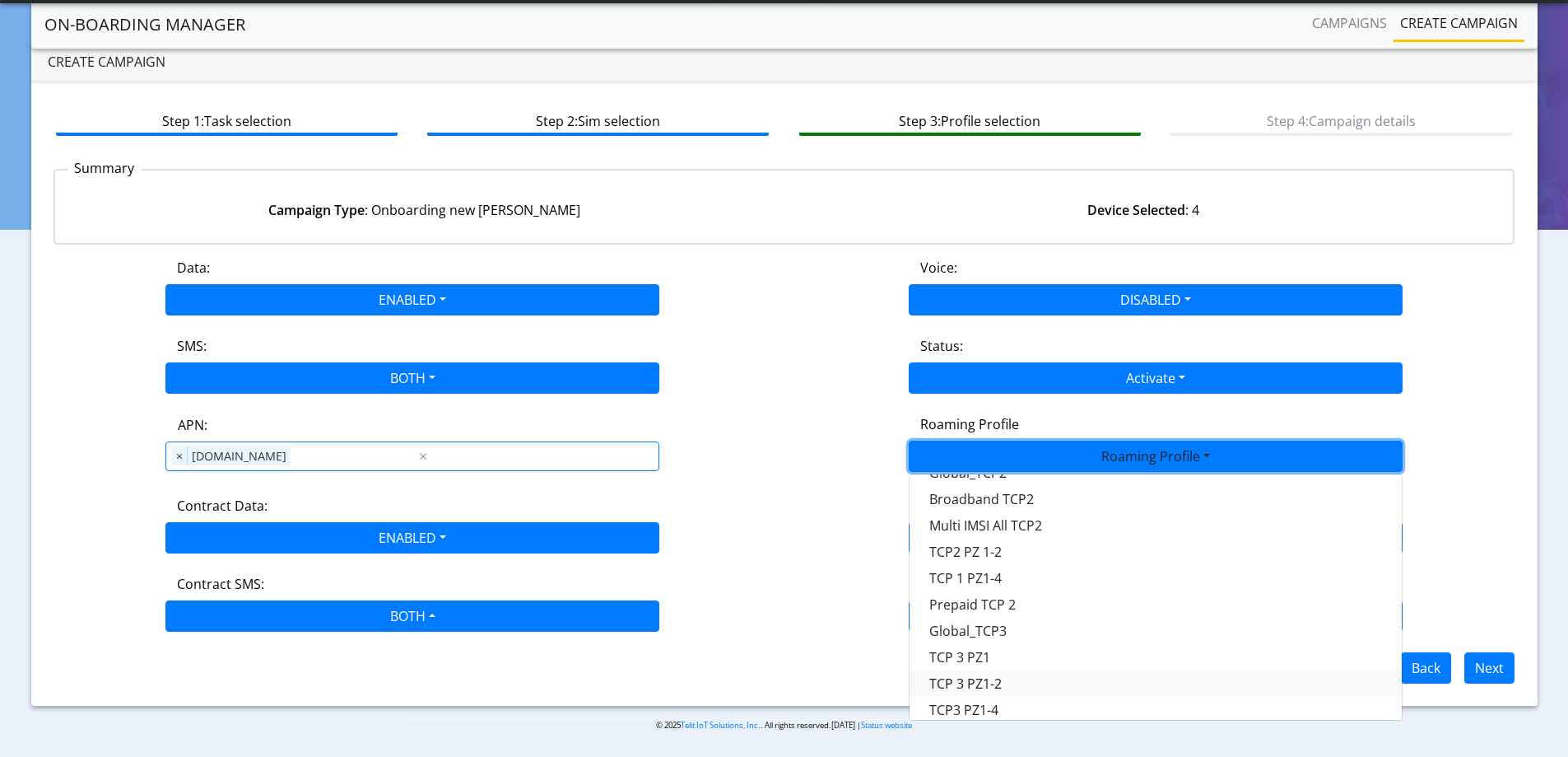
scroll to position [133, 0]
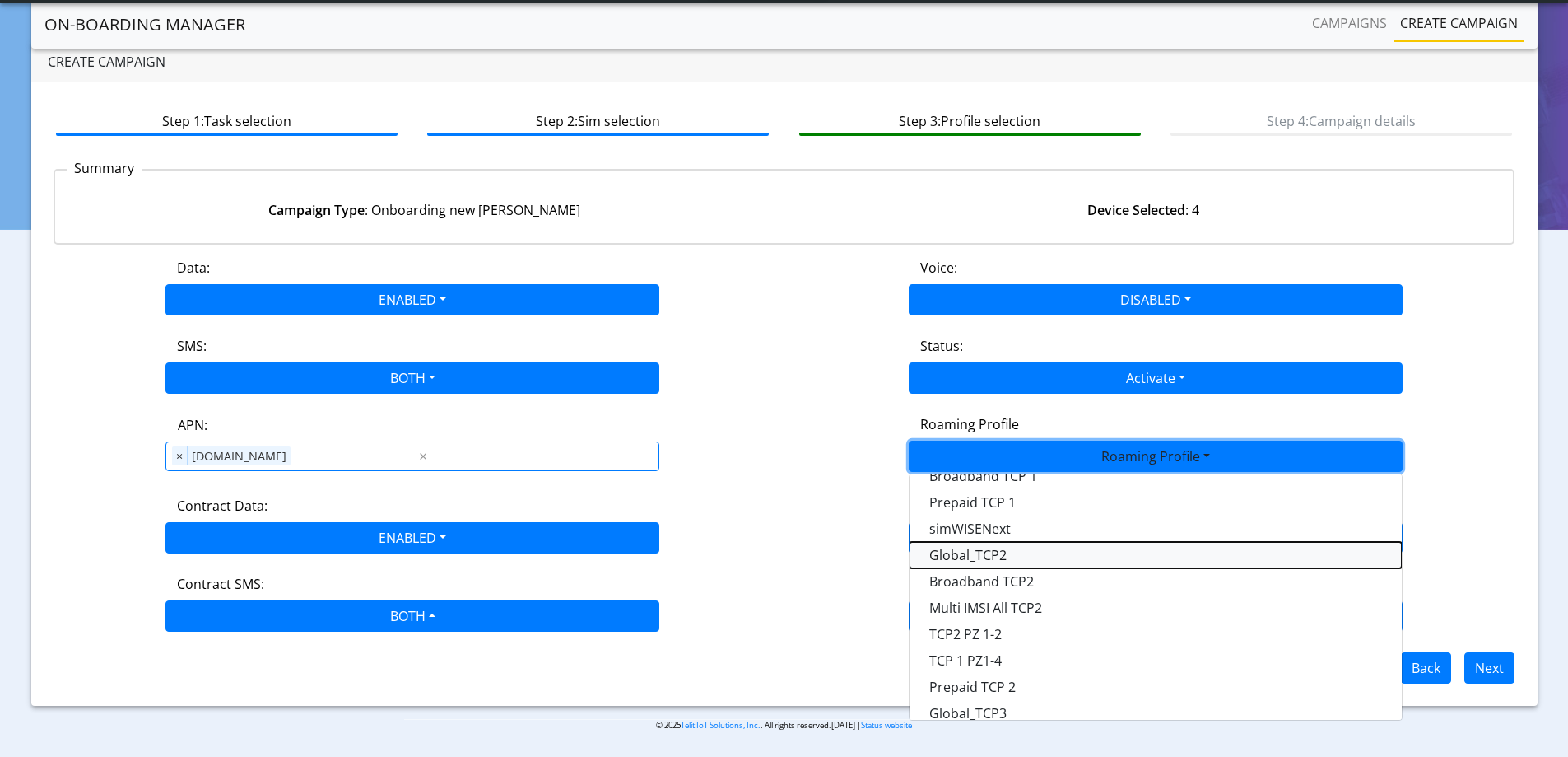
click at [1004, 560] on Profile-dropdown "Global_TCP2" at bounding box center [1156, 555] width 492 height 26
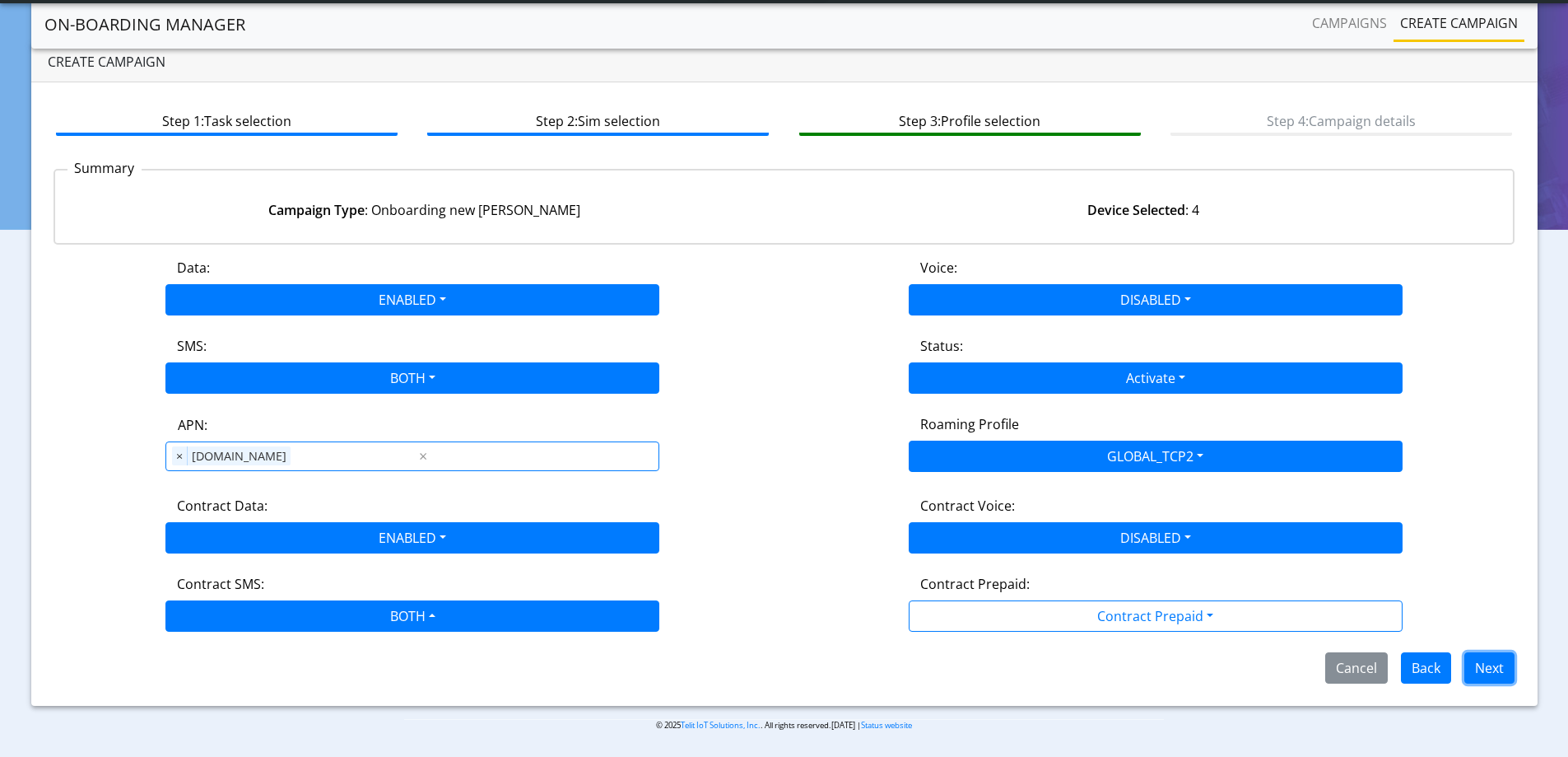
click at [1483, 661] on button "Next" at bounding box center [1490, 668] width 50 height 31
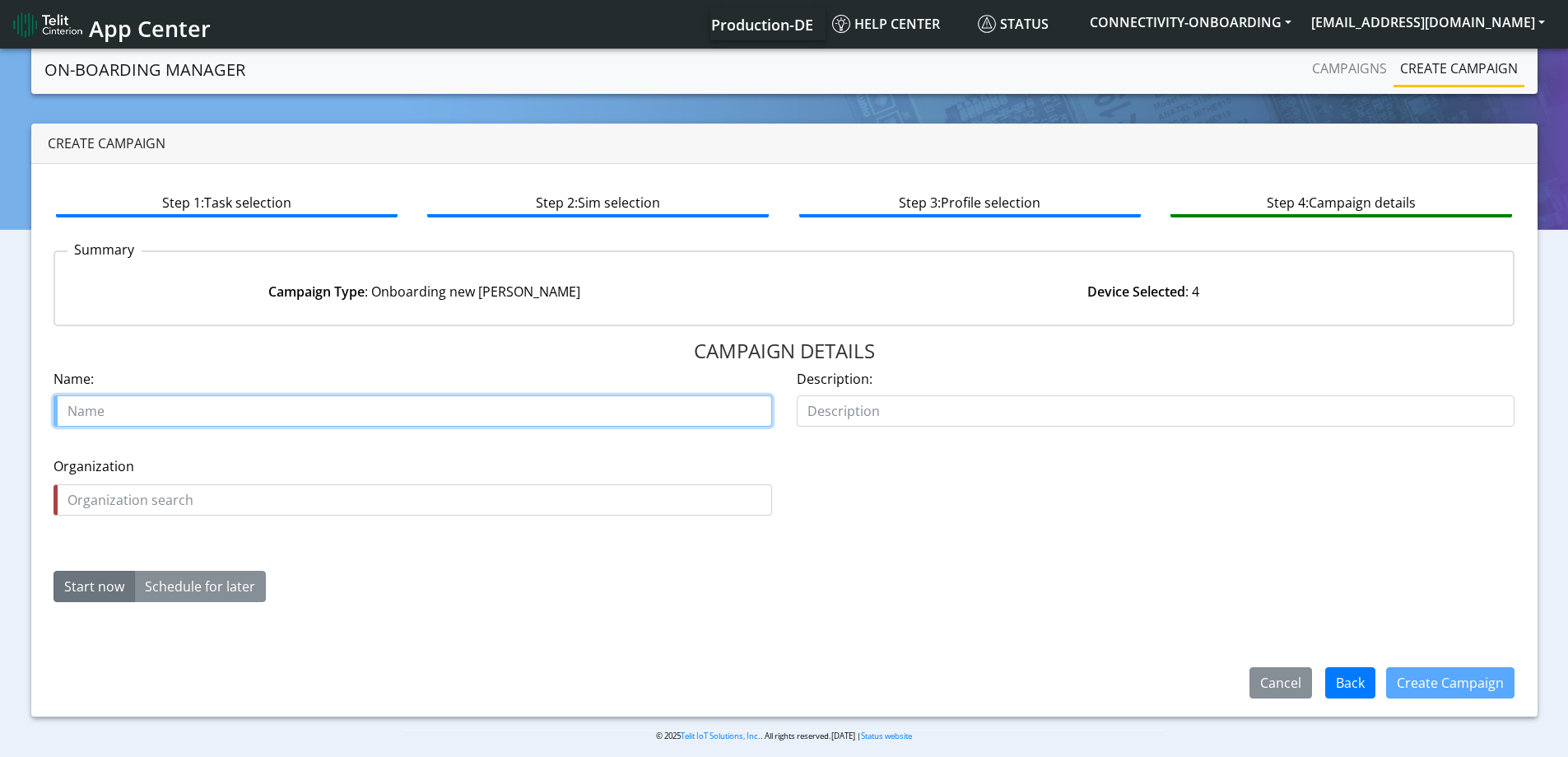
paste input "Treetoscope"
type input "Treetoscope Starter SIM TCP2"
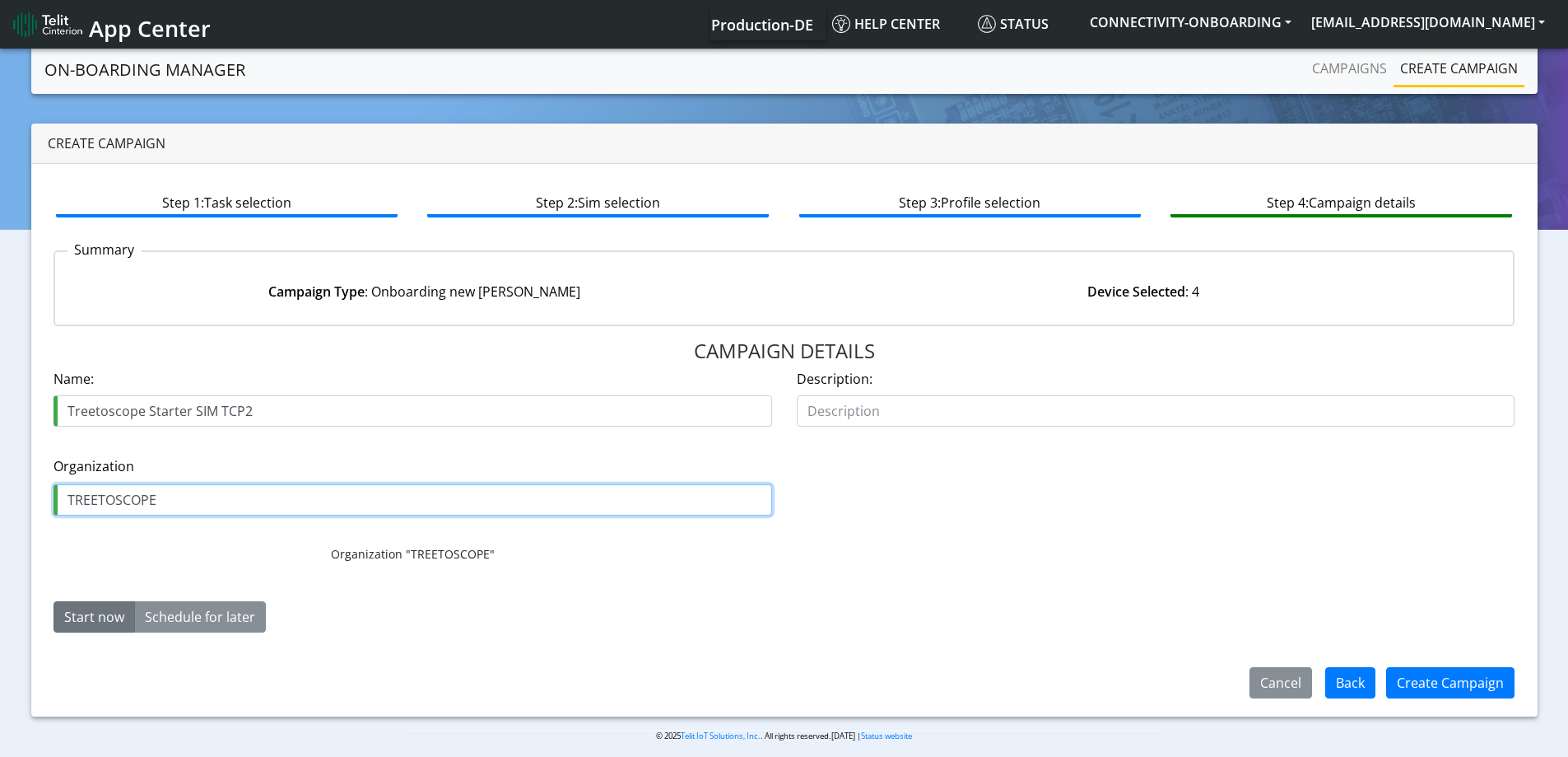
type input "TREETOSCOPE"
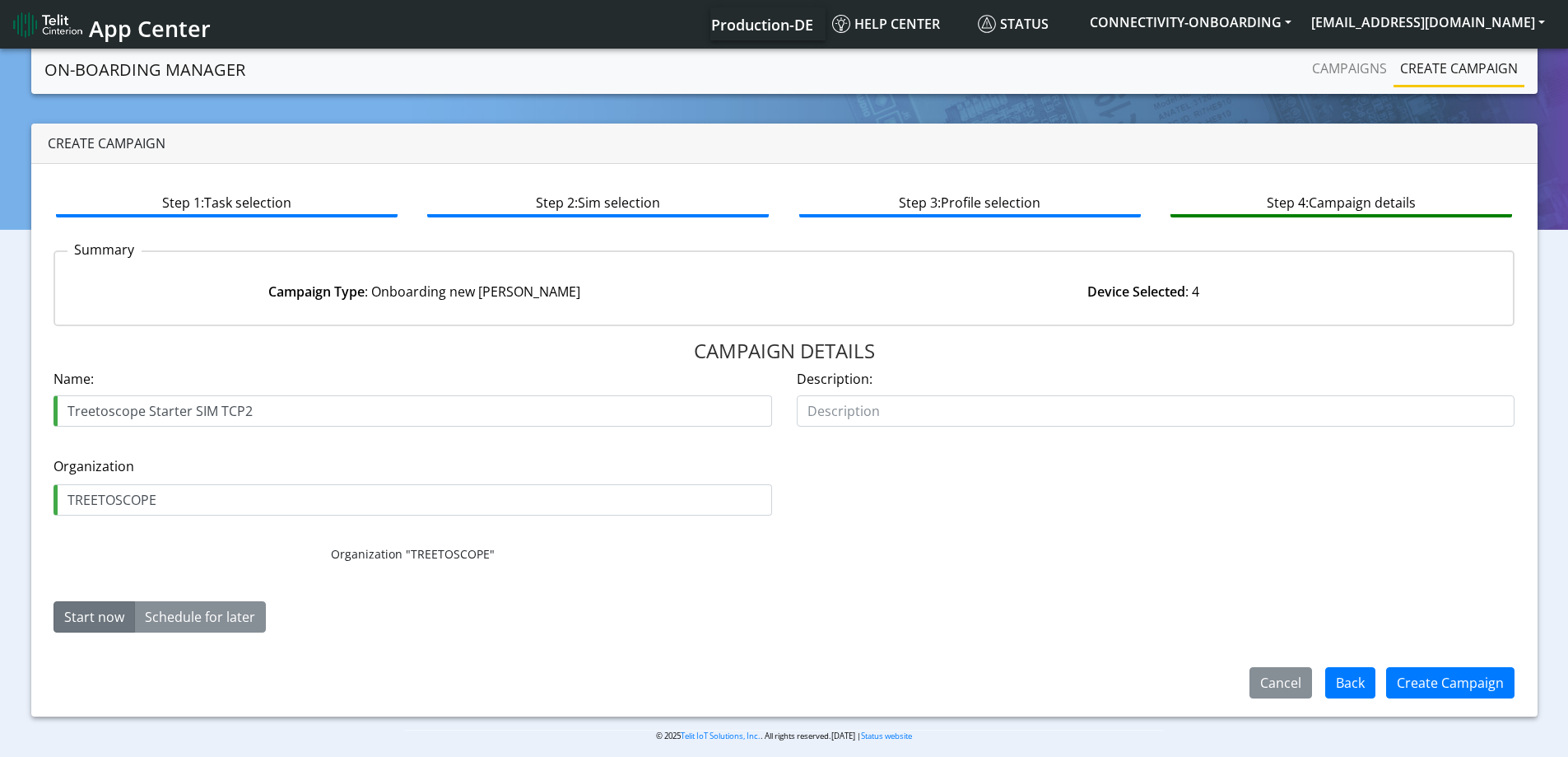
click at [1445, 664] on div "Create Campaign" at bounding box center [1450, 682] width 150 height 43
click at [1445, 674] on button "Create Campaign" at bounding box center [1450, 682] width 129 height 31
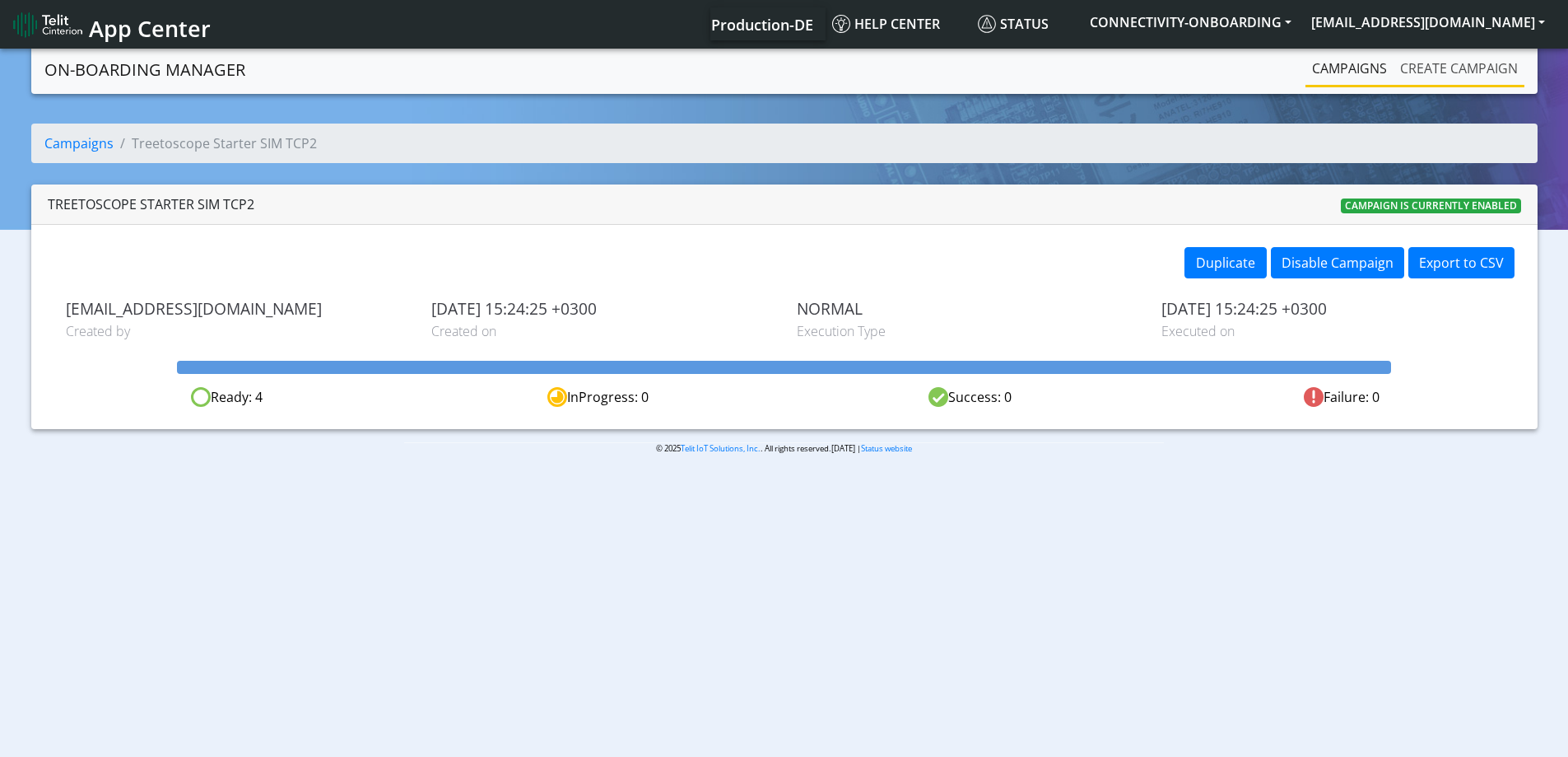
click at [1454, 65] on link "Create campaign" at bounding box center [1459, 68] width 130 height 33
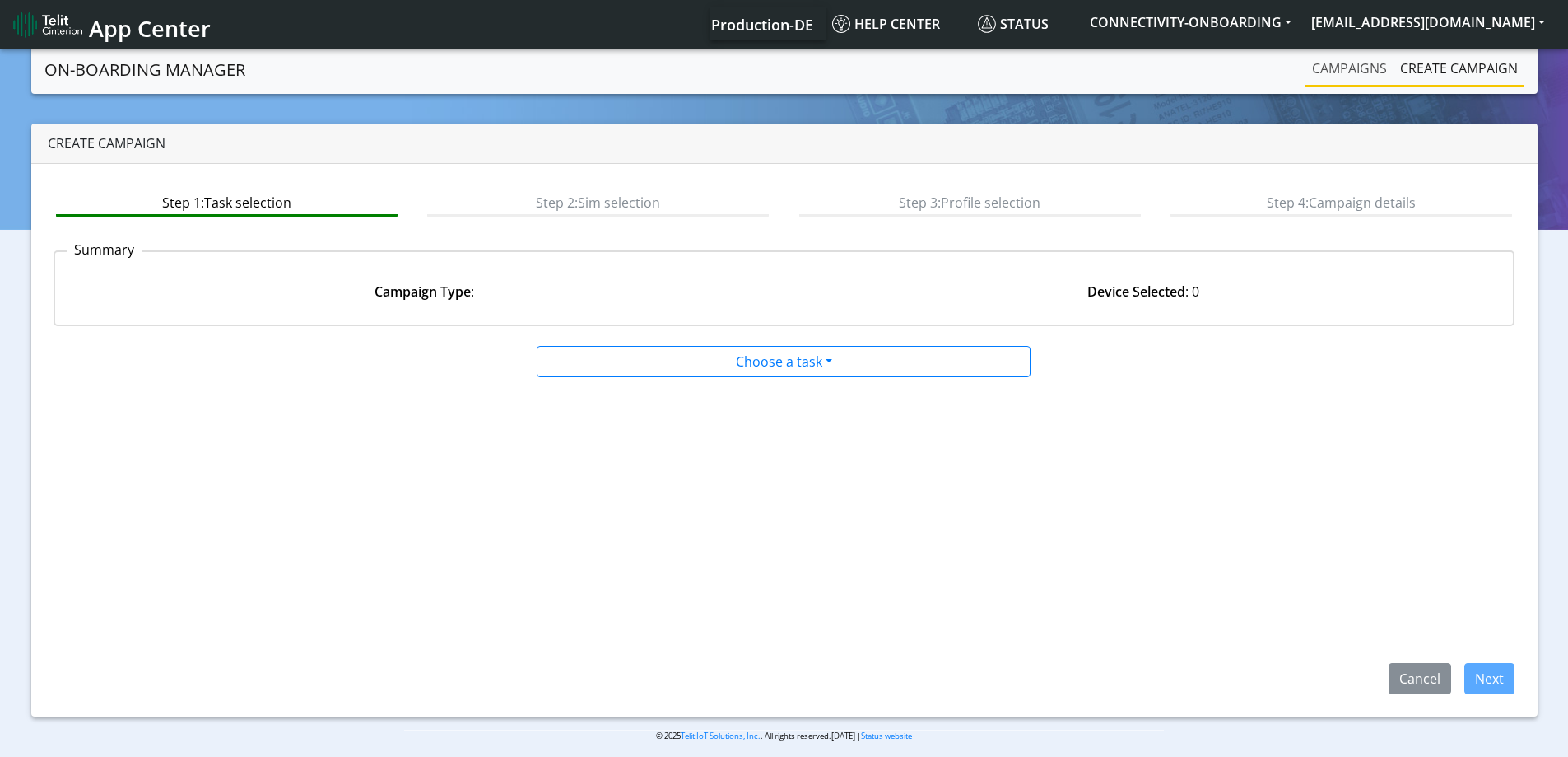
click at [1349, 64] on link "Campaigns" at bounding box center [1349, 68] width 88 height 33
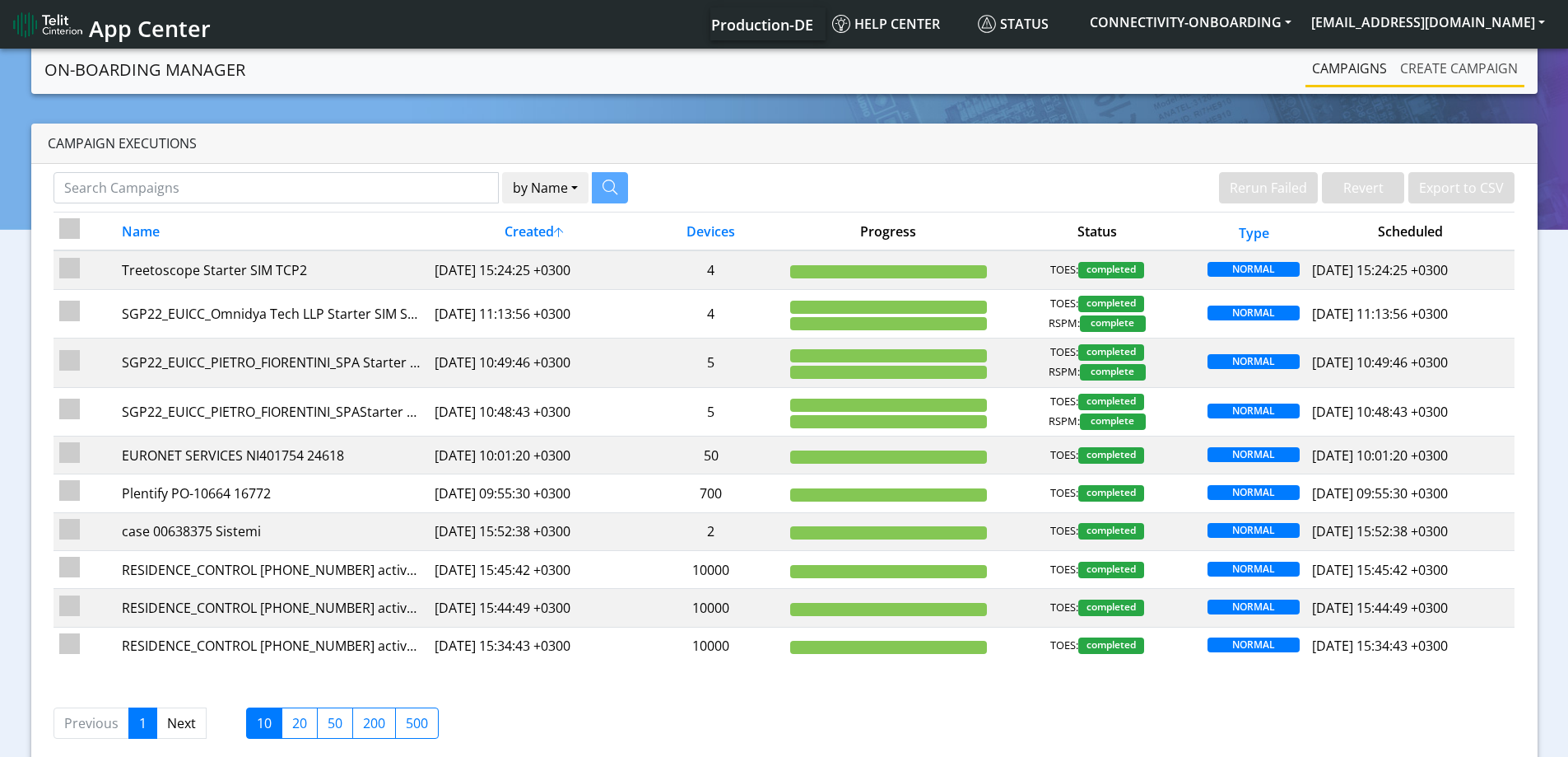
click at [1419, 54] on link "Create campaign" at bounding box center [1459, 68] width 130 height 33
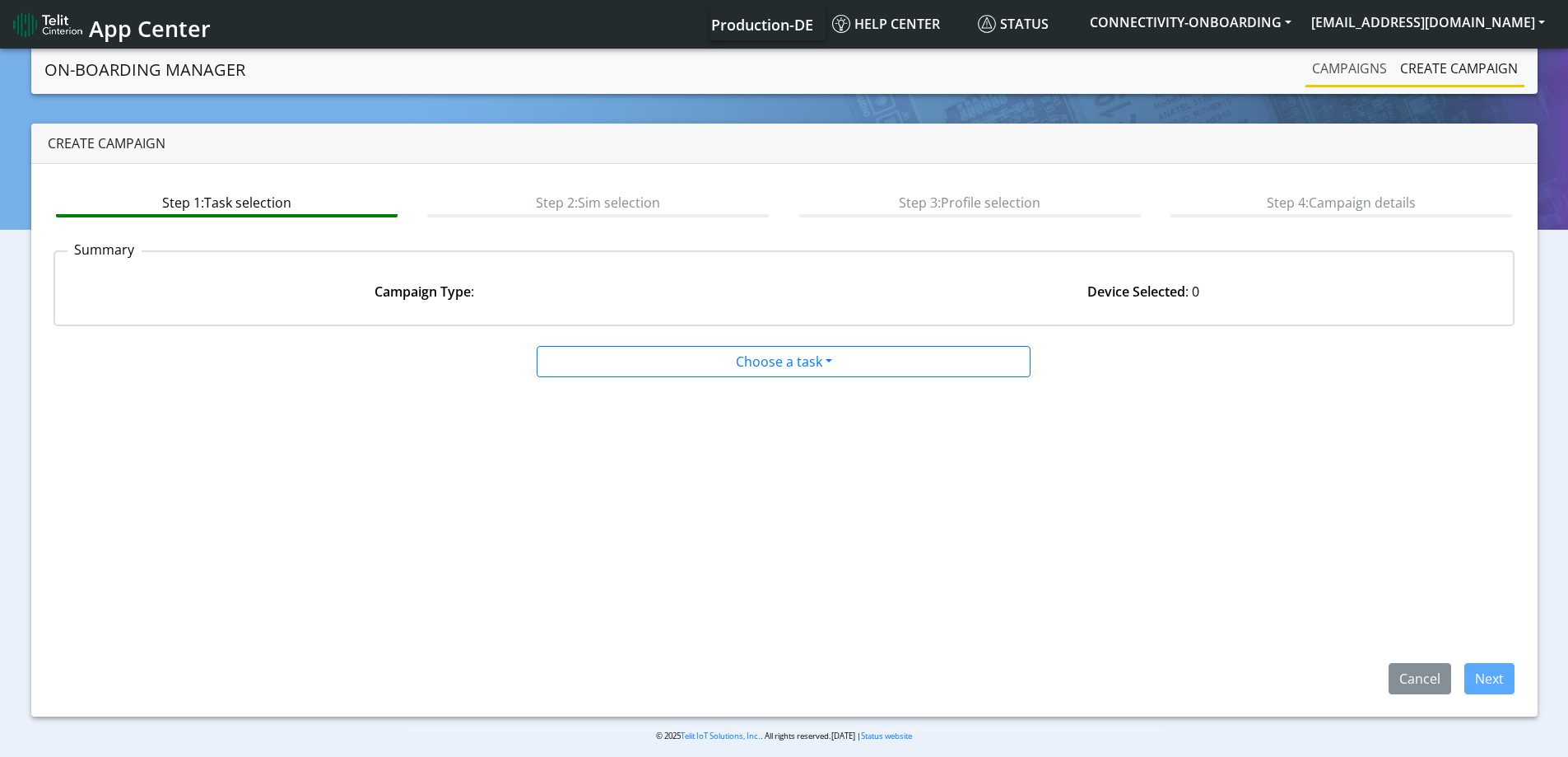
click at [1351, 61] on link "Campaigns" at bounding box center [1349, 68] width 88 height 33
